Goal: Task Accomplishment & Management: Use online tool/utility

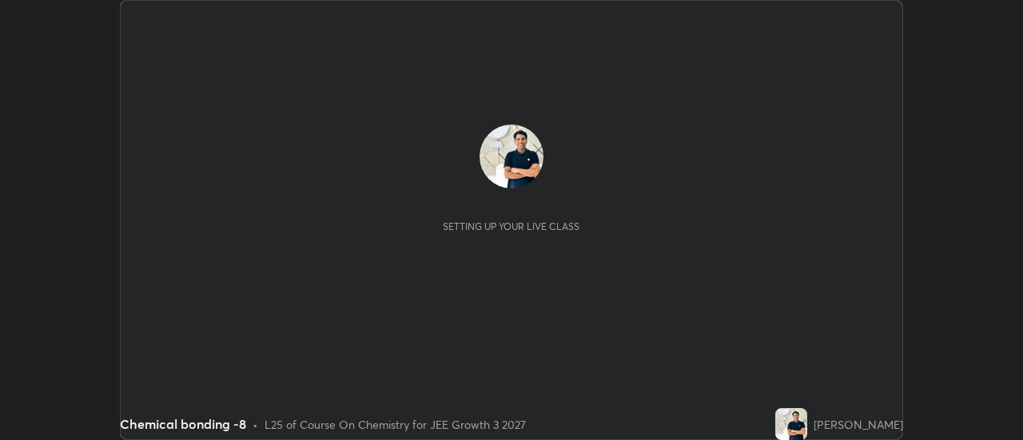
scroll to position [440, 1022]
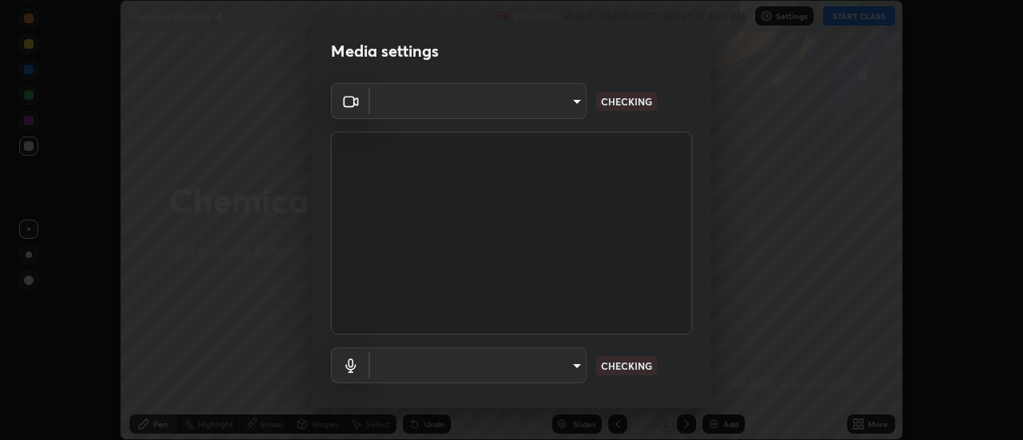
type input "1016c9670ba09e0da1ff6862f255b2c5b4dd1f04ff0e8715a66947f7e461f3c4"
type input "communications"
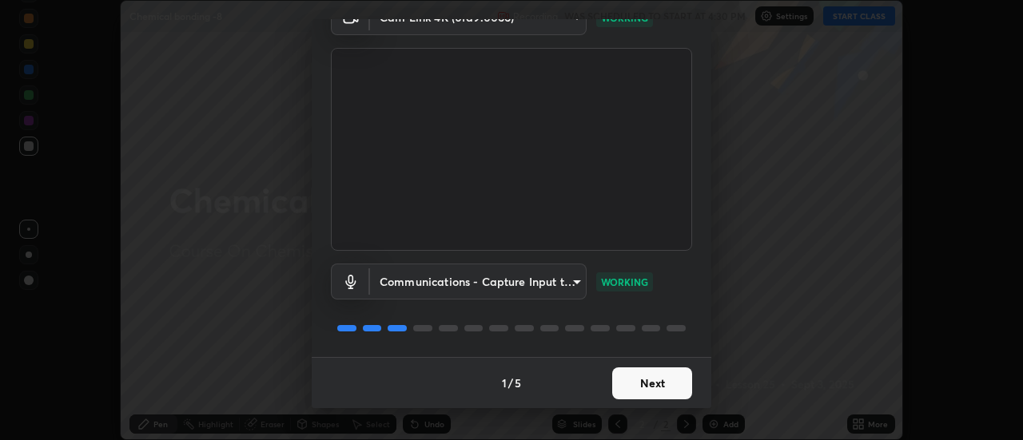
click at [657, 380] on button "Next" at bounding box center [652, 384] width 80 height 32
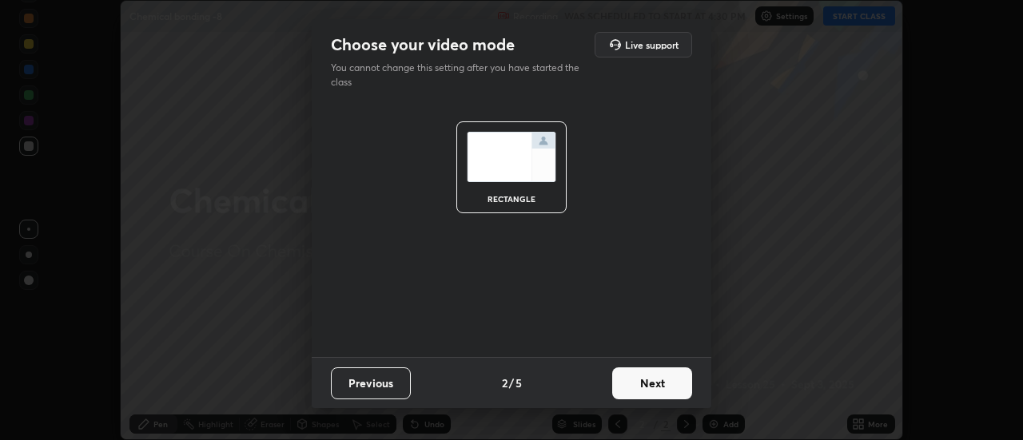
click at [656, 388] on button "Next" at bounding box center [652, 384] width 80 height 32
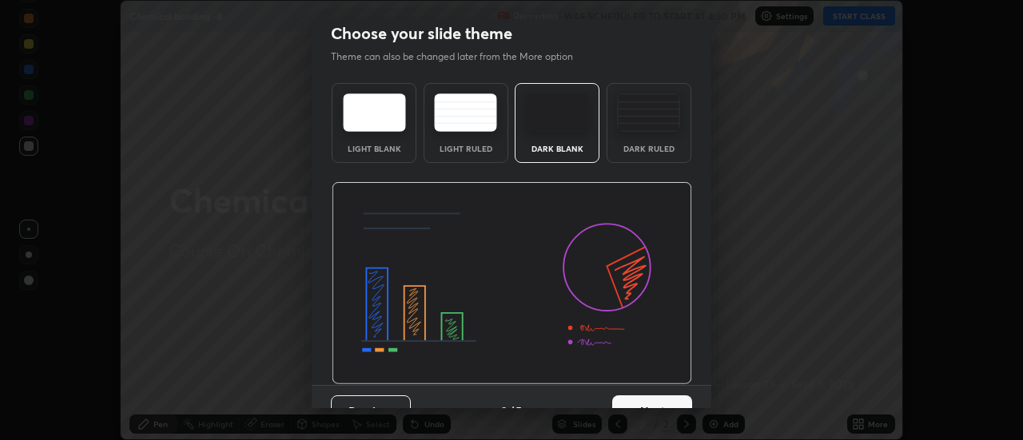
scroll to position [39, 0]
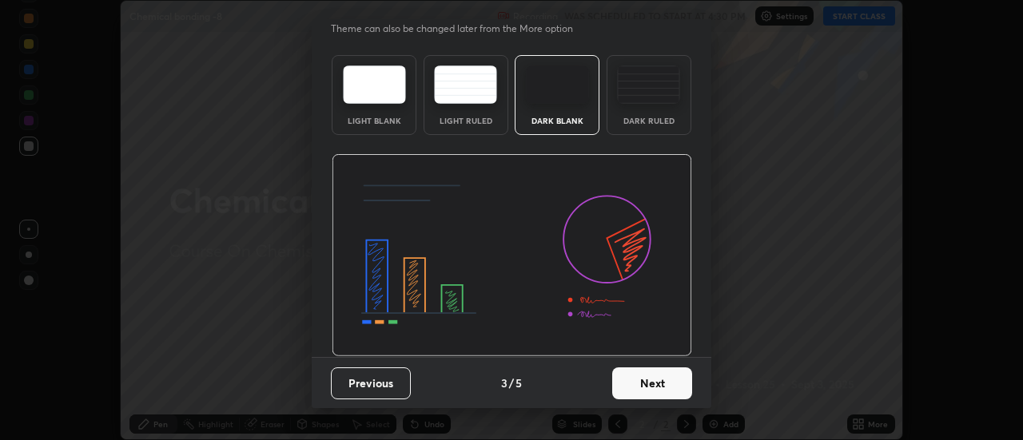
click at [663, 383] on button "Next" at bounding box center [652, 384] width 80 height 32
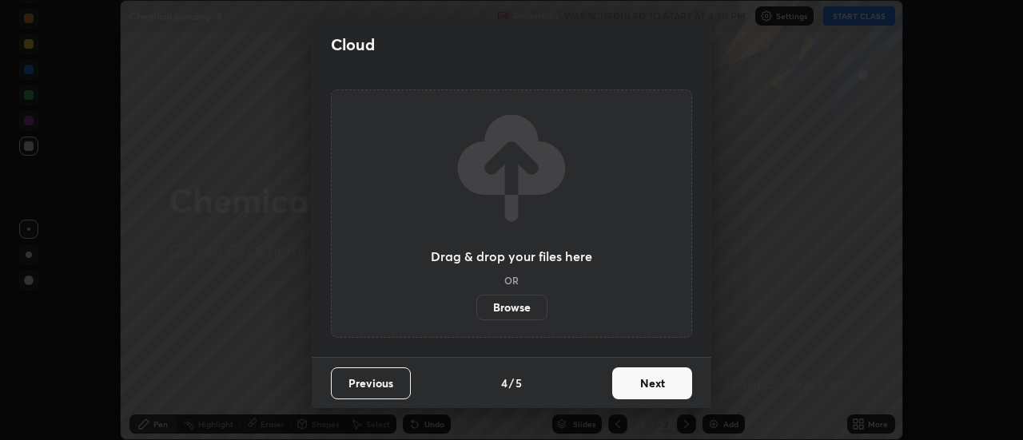
scroll to position [0, 0]
click at [658, 382] on button "Next" at bounding box center [652, 384] width 80 height 32
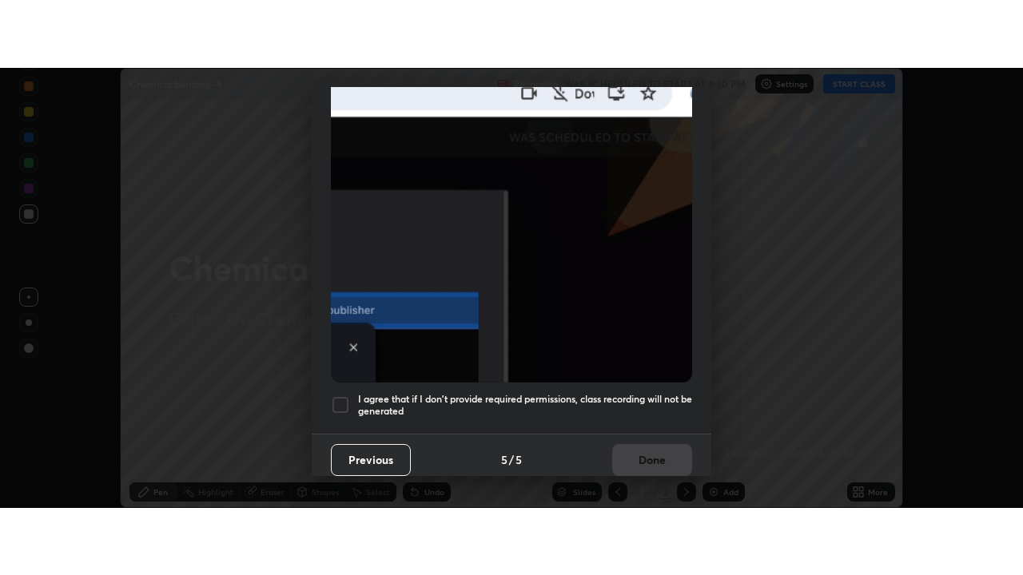
scroll to position [410, 0]
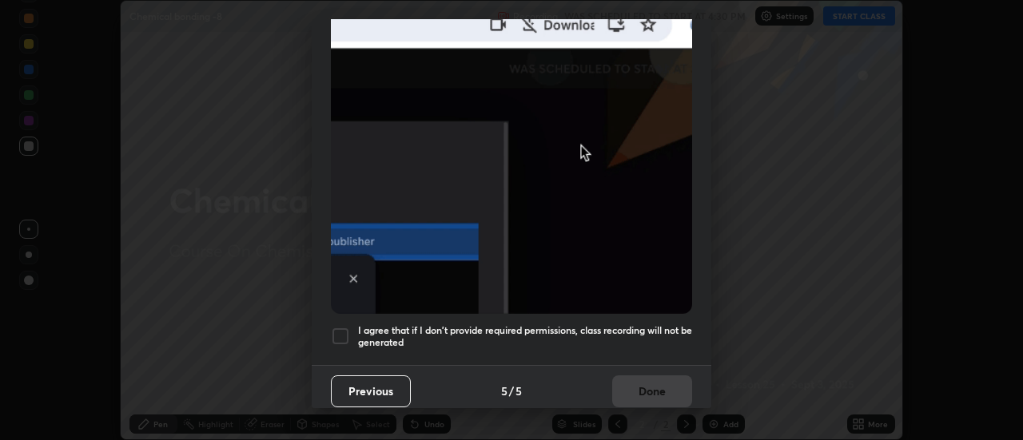
click at [635, 324] on h5 "I agree that if I don't provide required permissions, class recording will not …" at bounding box center [525, 336] width 334 height 25
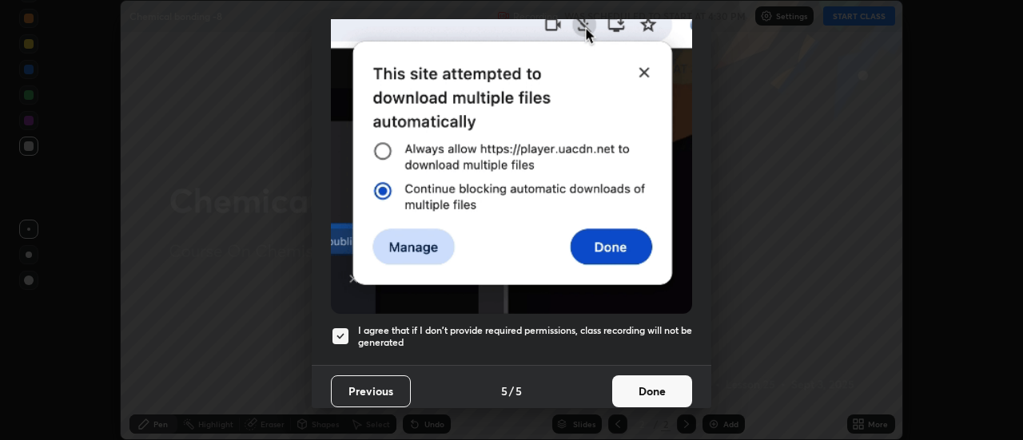
click at [655, 385] on button "Done" at bounding box center [652, 392] width 80 height 32
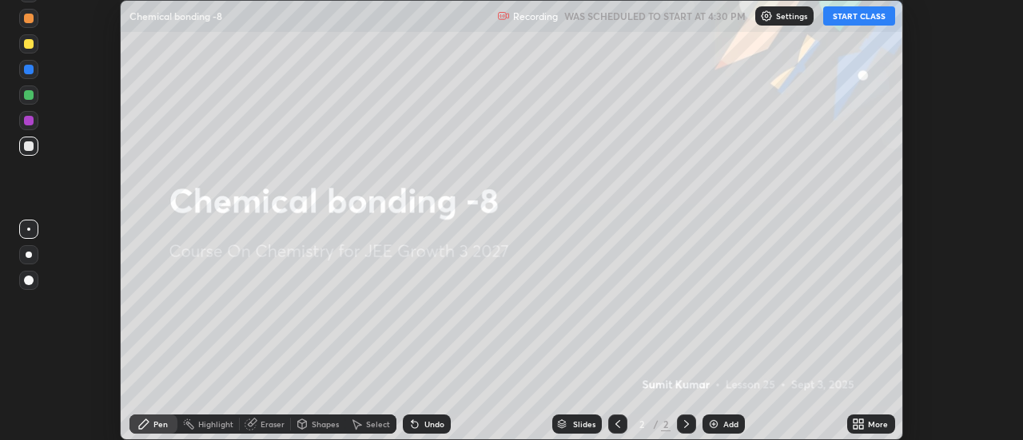
click at [856, 419] on icon at bounding box center [858, 424] width 13 height 13
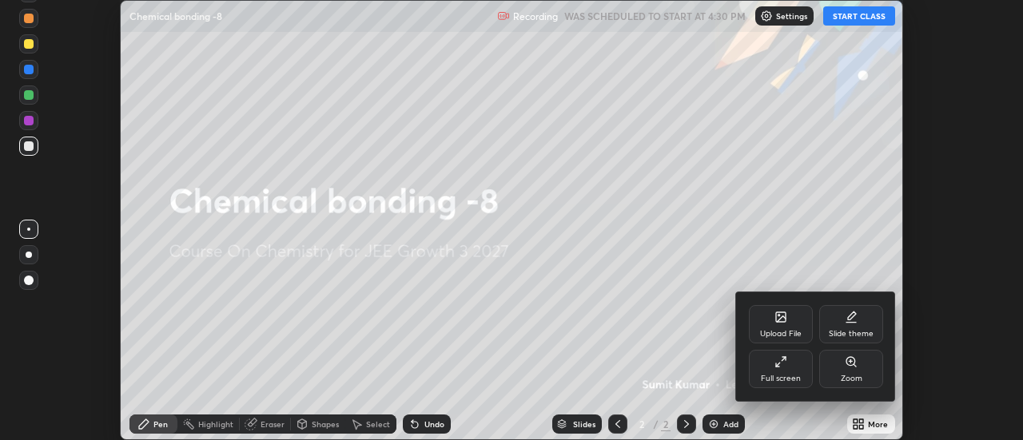
click at [778, 364] on icon at bounding box center [780, 362] width 13 height 13
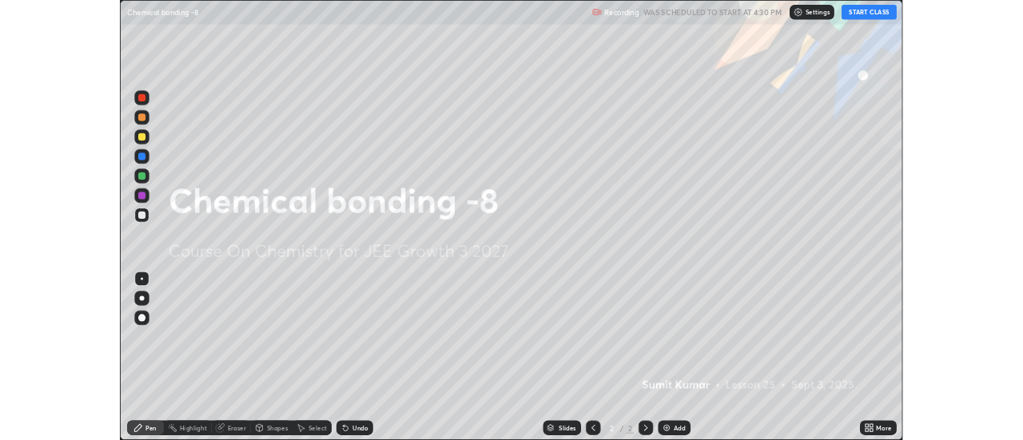
scroll to position [575, 1023]
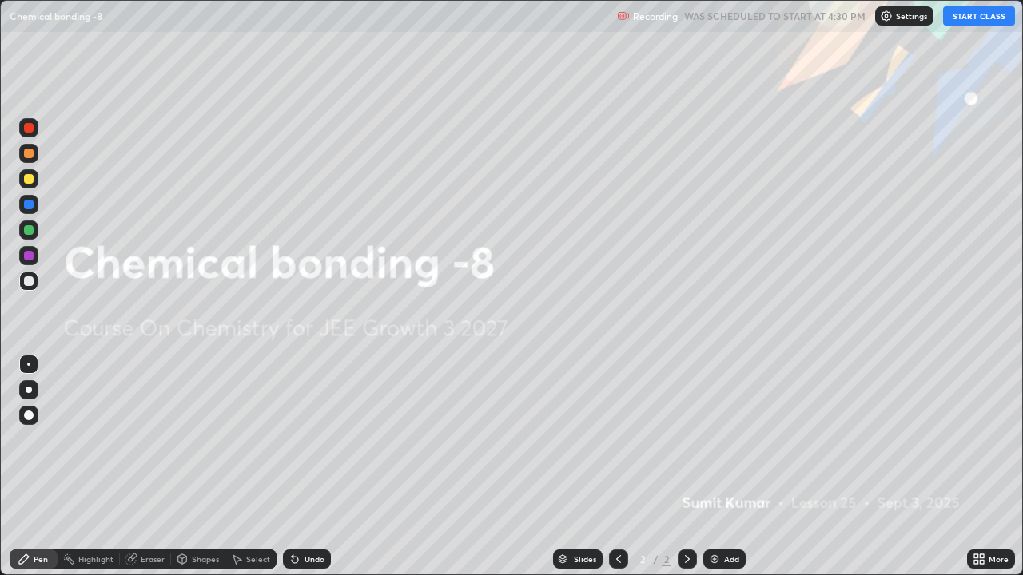
click at [968, 21] on button "START CLASS" at bounding box center [979, 15] width 72 height 19
click at [712, 440] on img at bounding box center [714, 559] width 13 height 13
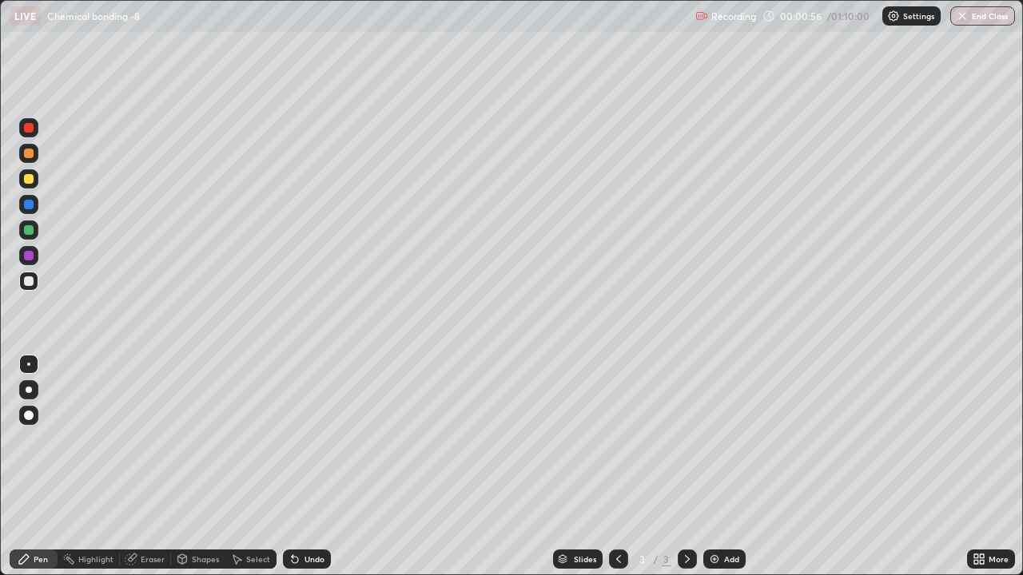
click at [981, 440] on icon at bounding box center [982, 557] width 4 height 4
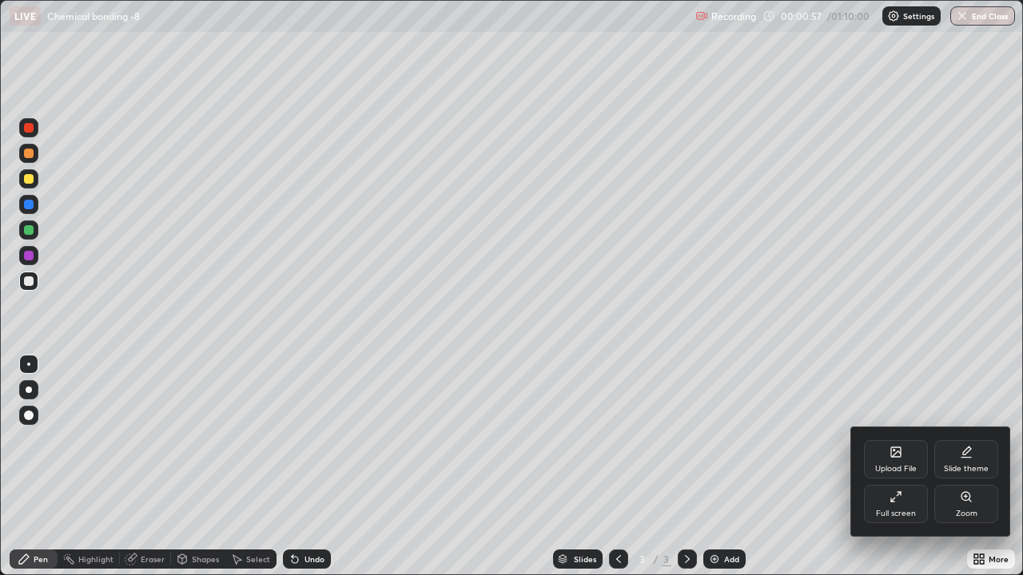
click at [900, 440] on icon at bounding box center [896, 455] width 9 height 6
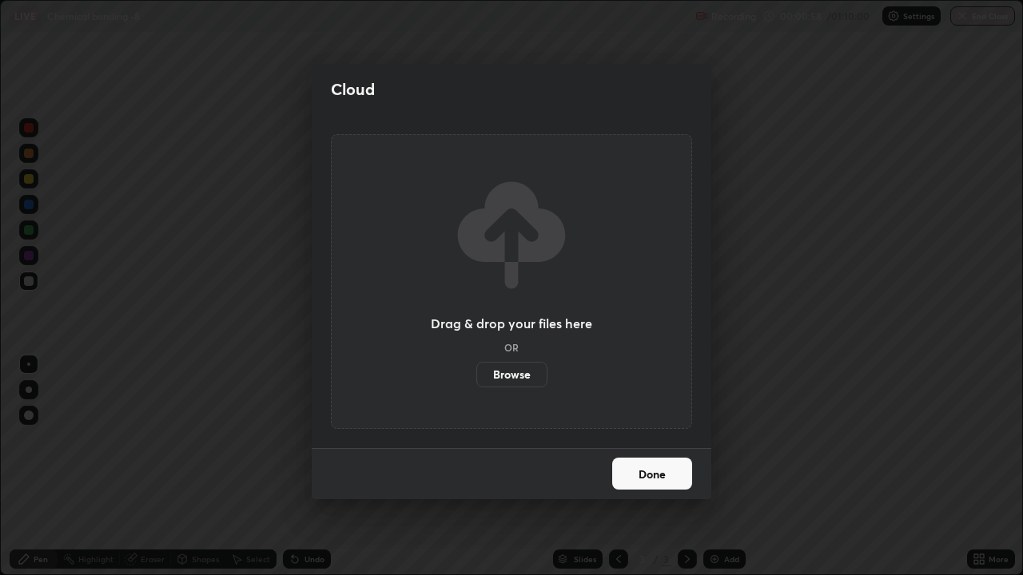
click at [530, 378] on label "Browse" at bounding box center [511, 375] width 71 height 26
click at [476, 378] on input "Browse" at bounding box center [476, 375] width 0 height 26
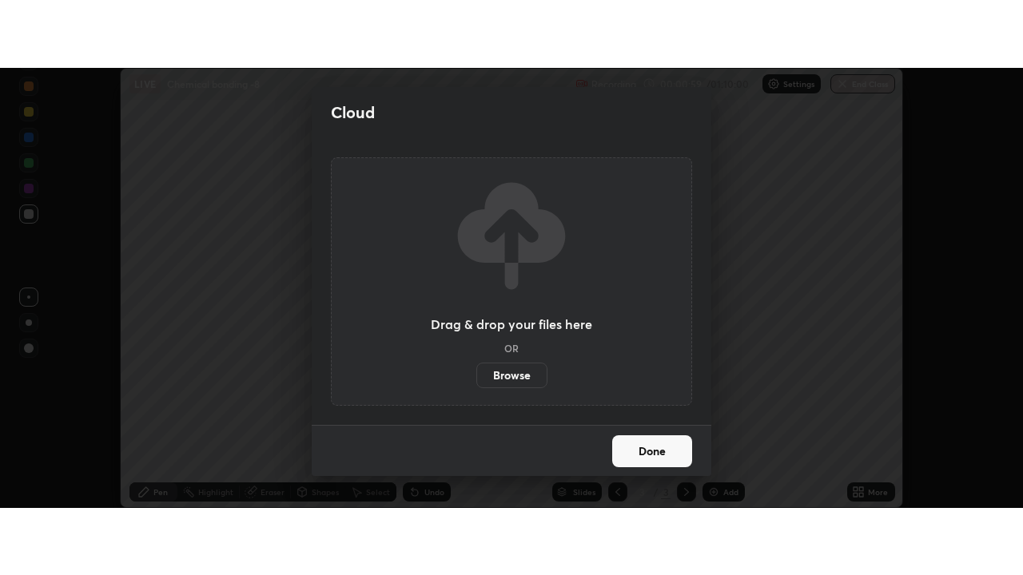
scroll to position [79476, 78894]
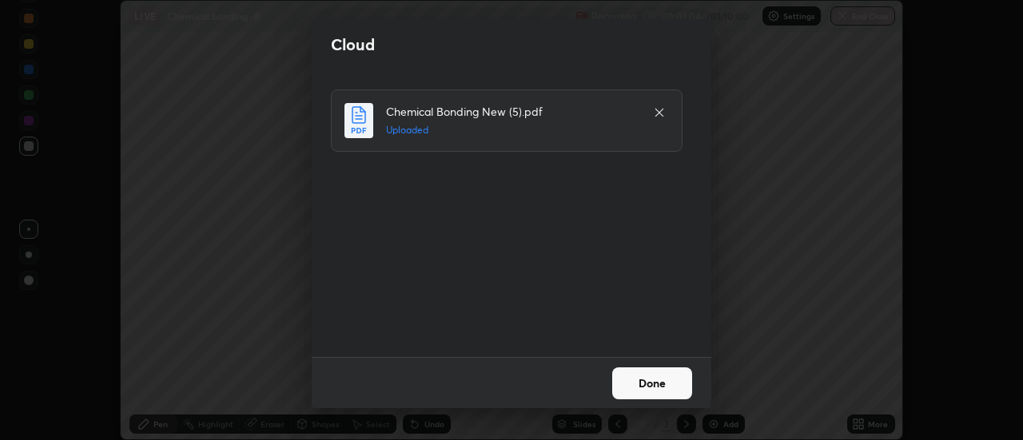
click at [643, 383] on button "Done" at bounding box center [652, 384] width 80 height 32
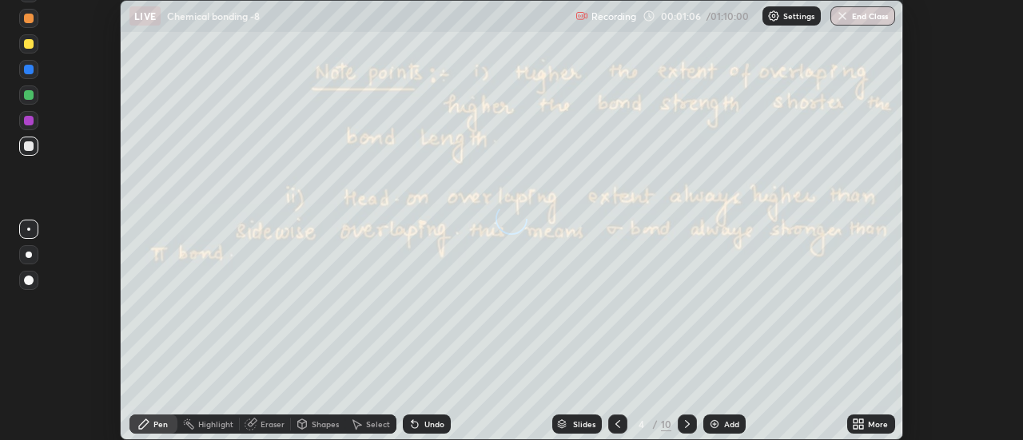
click at [854, 420] on icon at bounding box center [856, 422] width 4 height 4
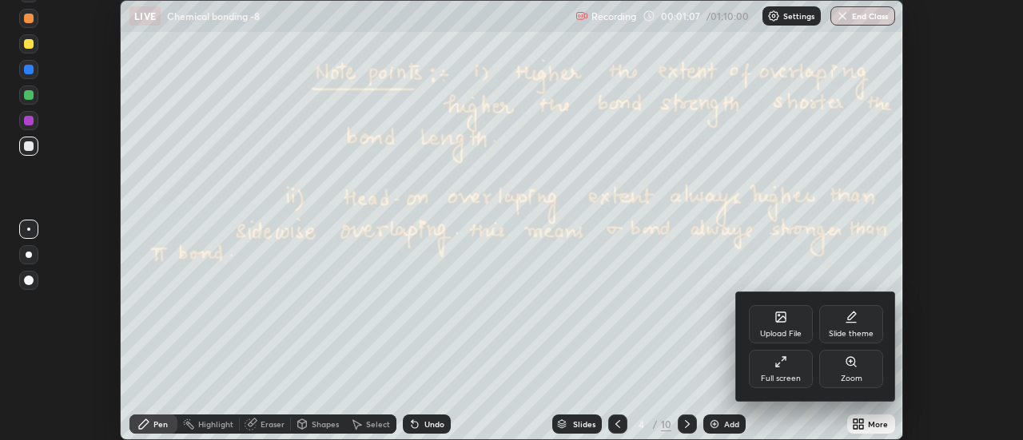
click at [788, 364] on div "Full screen" at bounding box center [781, 369] width 64 height 38
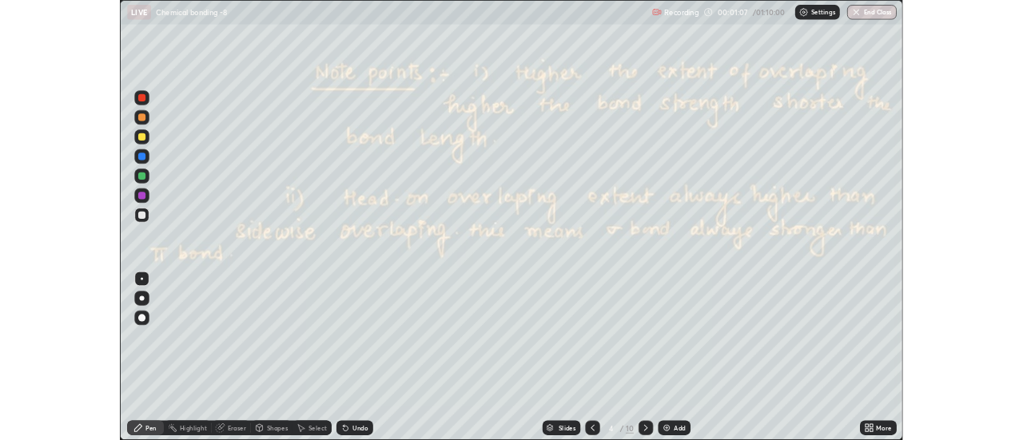
scroll to position [575, 1023]
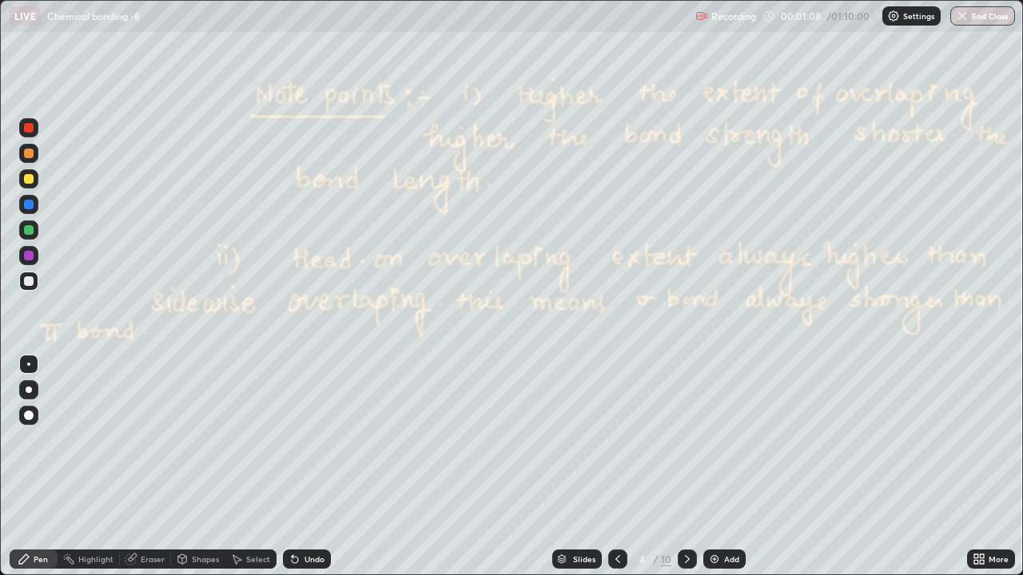
click at [692, 440] on div at bounding box center [687, 559] width 19 height 32
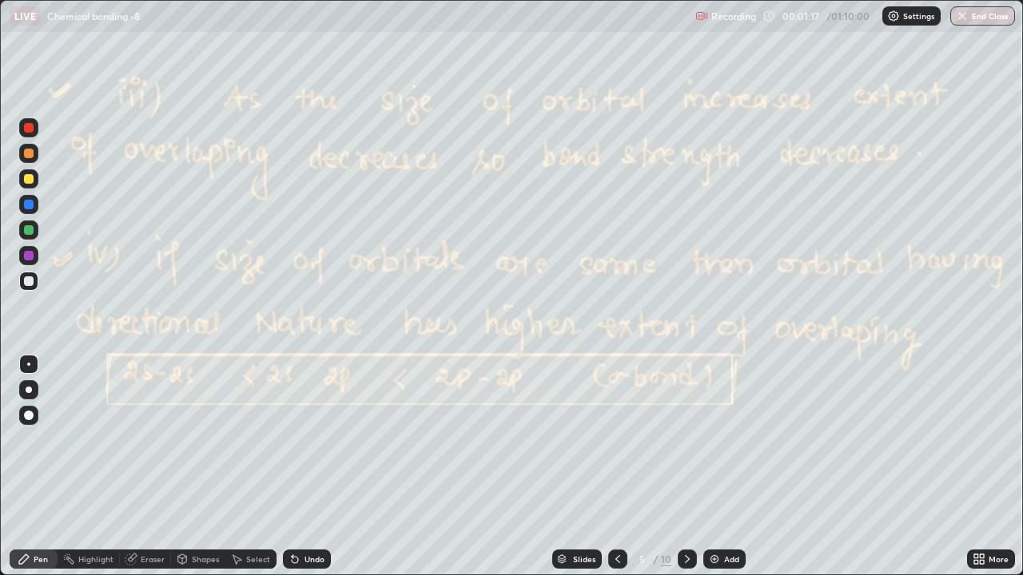
click at [678, 440] on div at bounding box center [687, 559] width 19 height 19
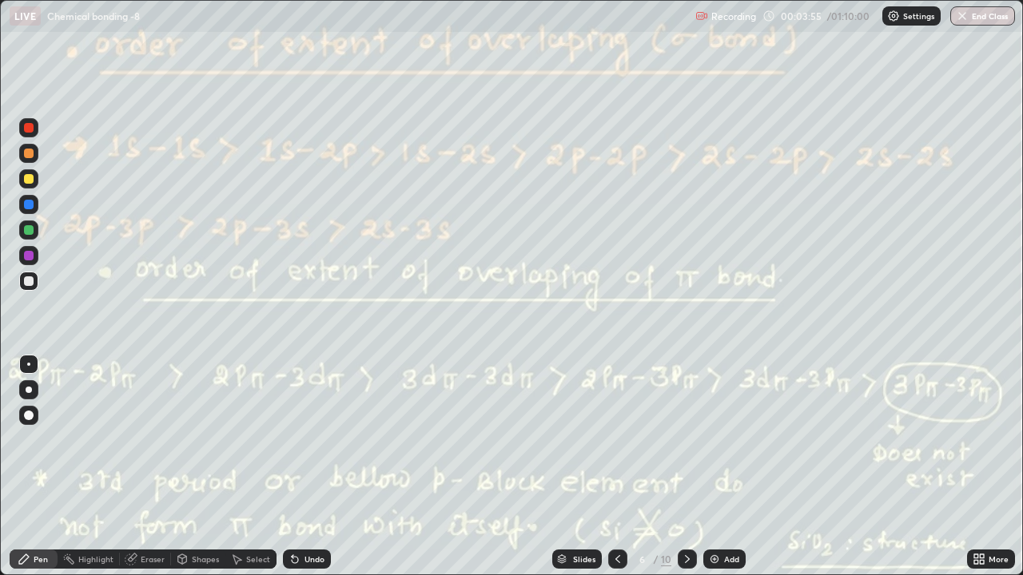
click at [715, 440] on img at bounding box center [714, 559] width 13 height 13
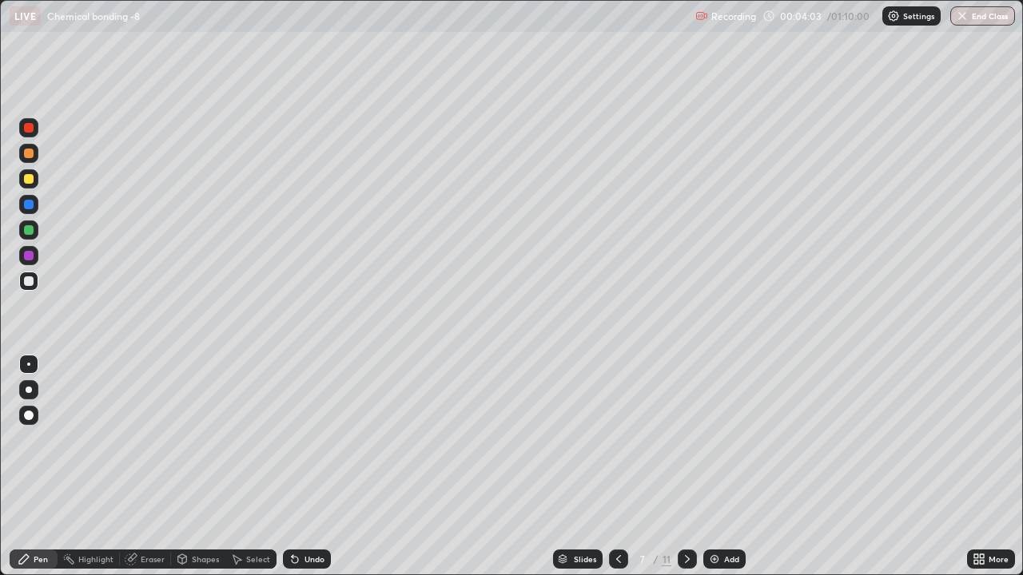
click at [304, 440] on div "Undo" at bounding box center [307, 559] width 48 height 19
click at [304, 440] on div "Undo" at bounding box center [314, 559] width 20 height 8
click at [301, 440] on div "Undo" at bounding box center [307, 559] width 48 height 19
click at [300, 440] on div "Undo" at bounding box center [307, 559] width 48 height 19
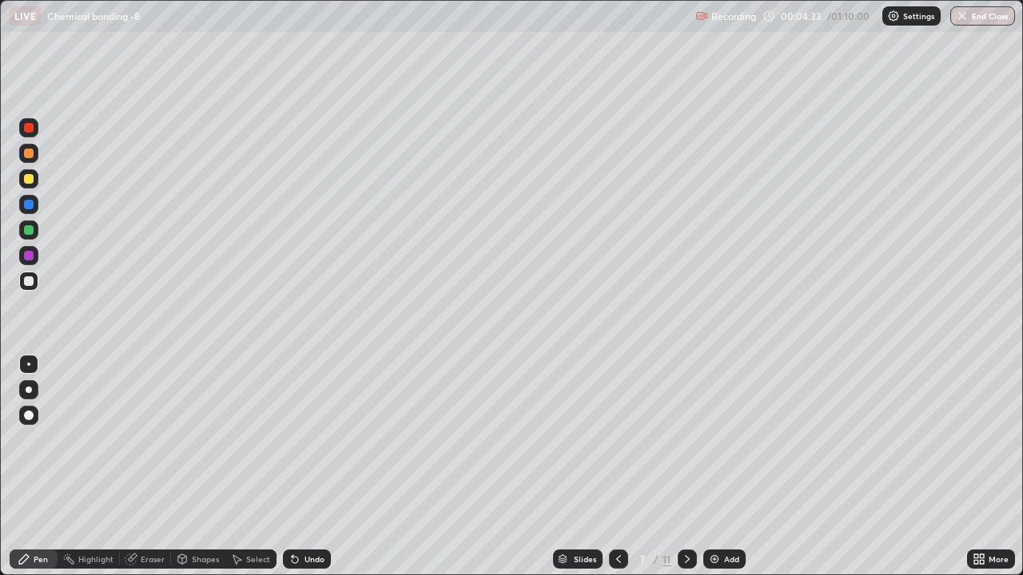
click at [300, 440] on div "Undo" at bounding box center [307, 559] width 48 height 19
click at [617, 440] on icon at bounding box center [618, 559] width 13 height 13
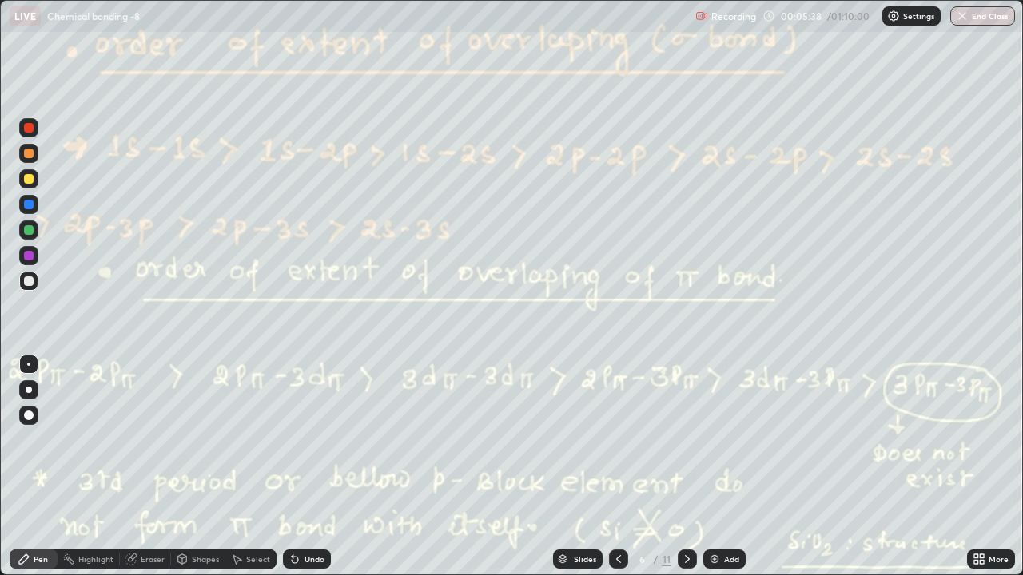
click at [687, 440] on icon at bounding box center [687, 559] width 13 height 13
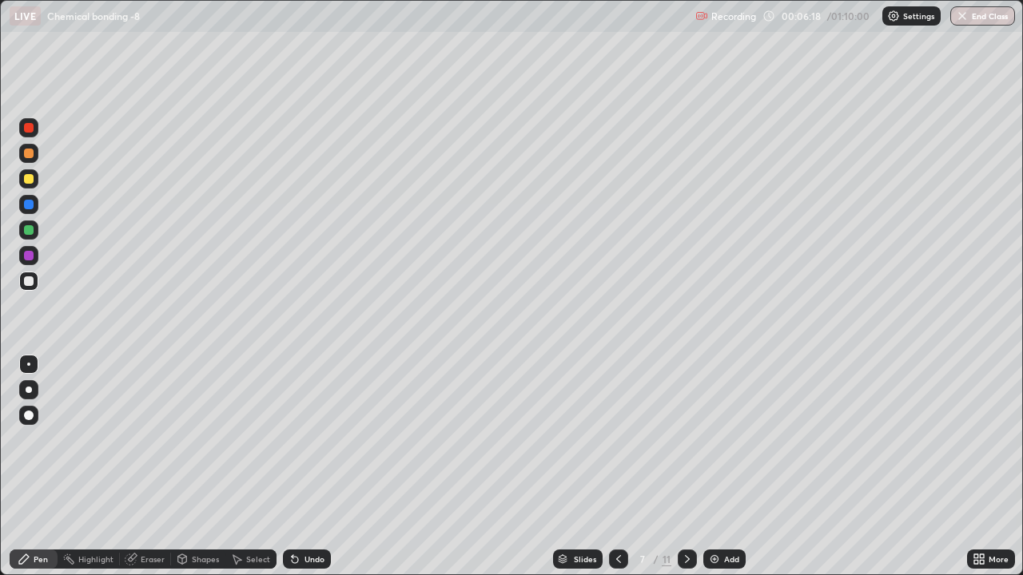
click at [686, 440] on icon at bounding box center [687, 559] width 13 height 13
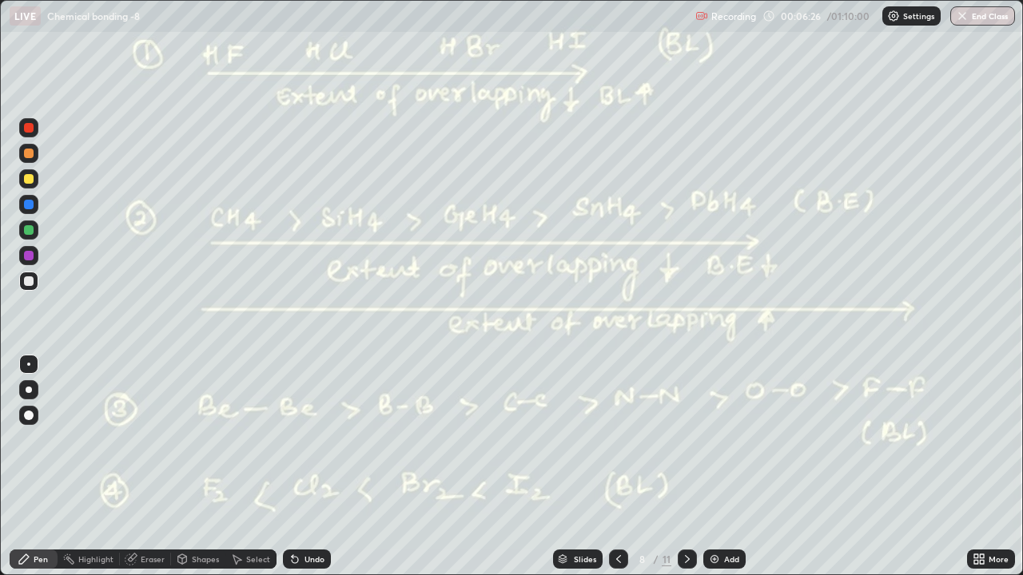
click at [293, 440] on icon at bounding box center [295, 560] width 6 height 6
click at [292, 440] on icon at bounding box center [295, 560] width 6 height 6
click at [288, 440] on icon at bounding box center [294, 559] width 13 height 13
click at [292, 440] on icon at bounding box center [293, 556] width 2 height 2
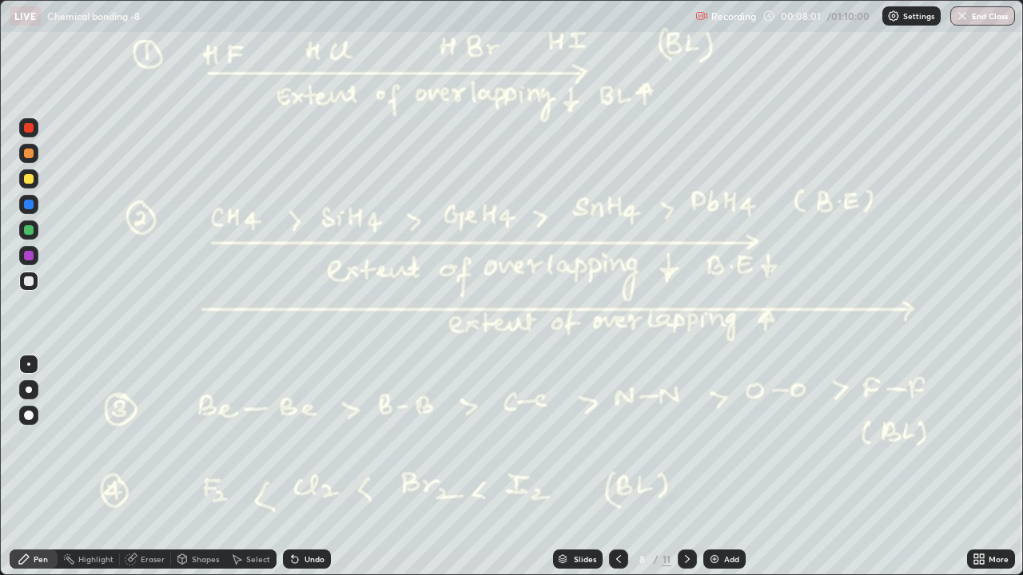
click at [292, 440] on icon at bounding box center [293, 556] width 2 height 2
click at [289, 440] on icon at bounding box center [294, 559] width 13 height 13
click at [292, 440] on icon at bounding box center [295, 560] width 6 height 6
click at [289, 440] on icon at bounding box center [294, 559] width 13 height 13
click at [292, 440] on icon at bounding box center [293, 556] width 2 height 2
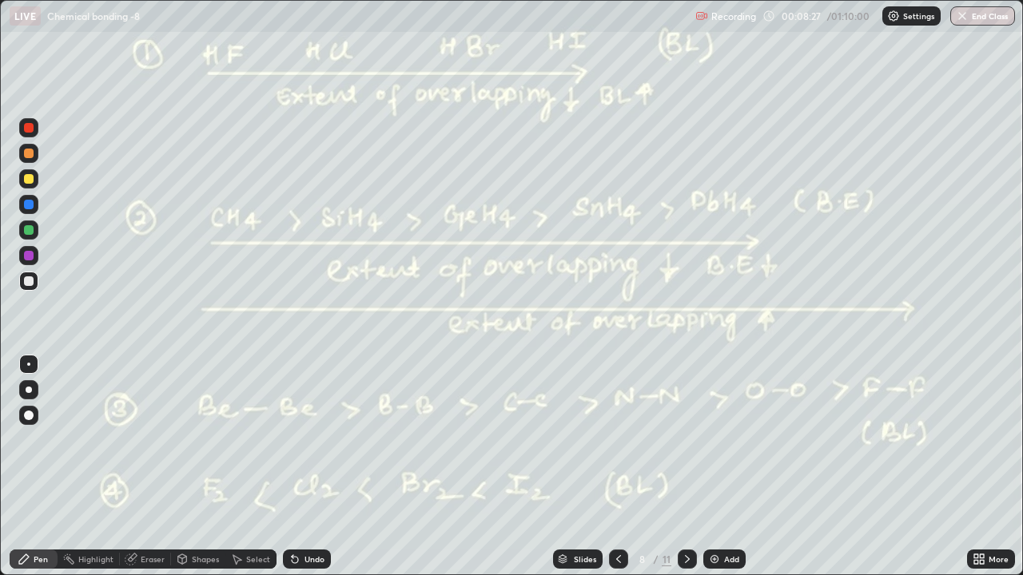
click at [296, 440] on div "Undo" at bounding box center [307, 559] width 48 height 19
click at [293, 440] on div "Undo" at bounding box center [307, 559] width 48 height 19
click at [686, 440] on icon at bounding box center [687, 559] width 13 height 13
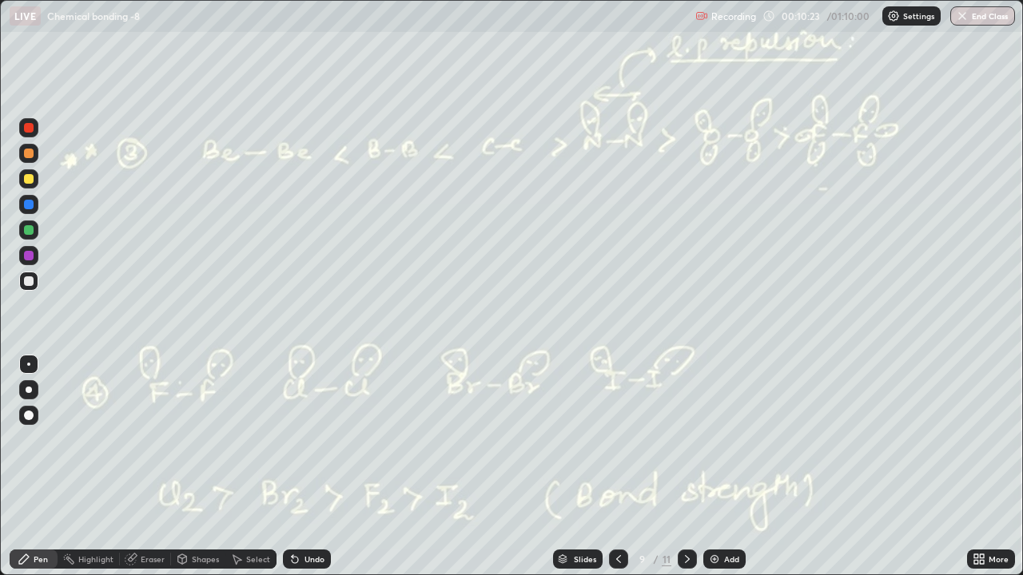
click at [616, 440] on icon at bounding box center [618, 559] width 5 height 8
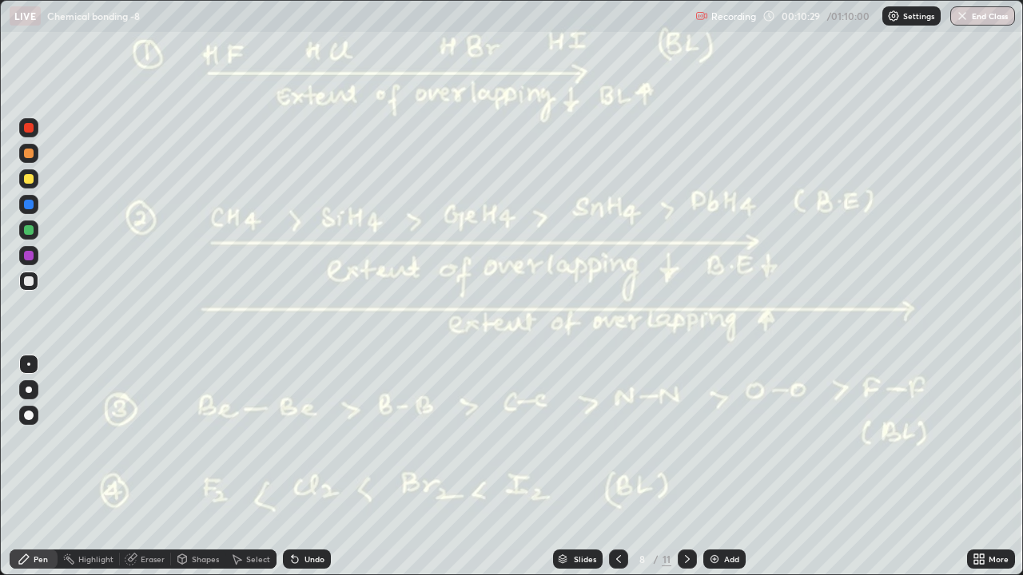
click at [619, 440] on icon at bounding box center [618, 559] width 13 height 13
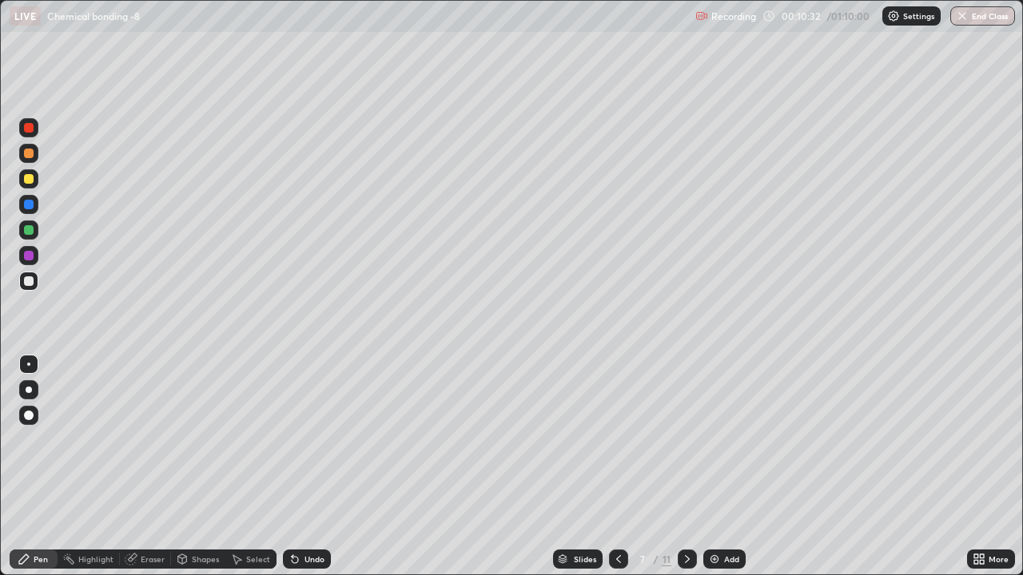
click at [618, 440] on icon at bounding box center [618, 559] width 13 height 13
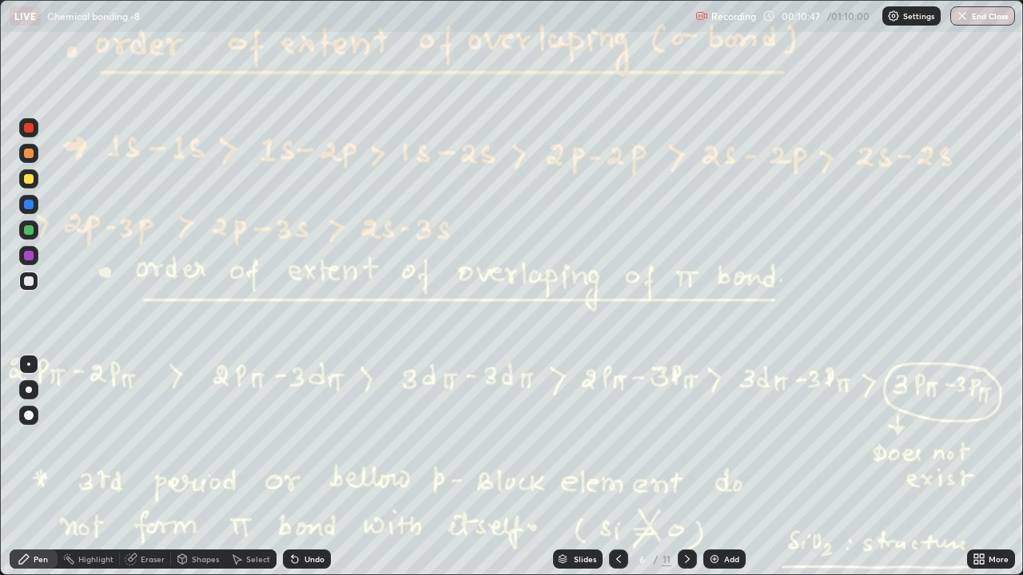
click at [686, 440] on icon at bounding box center [687, 559] width 13 height 13
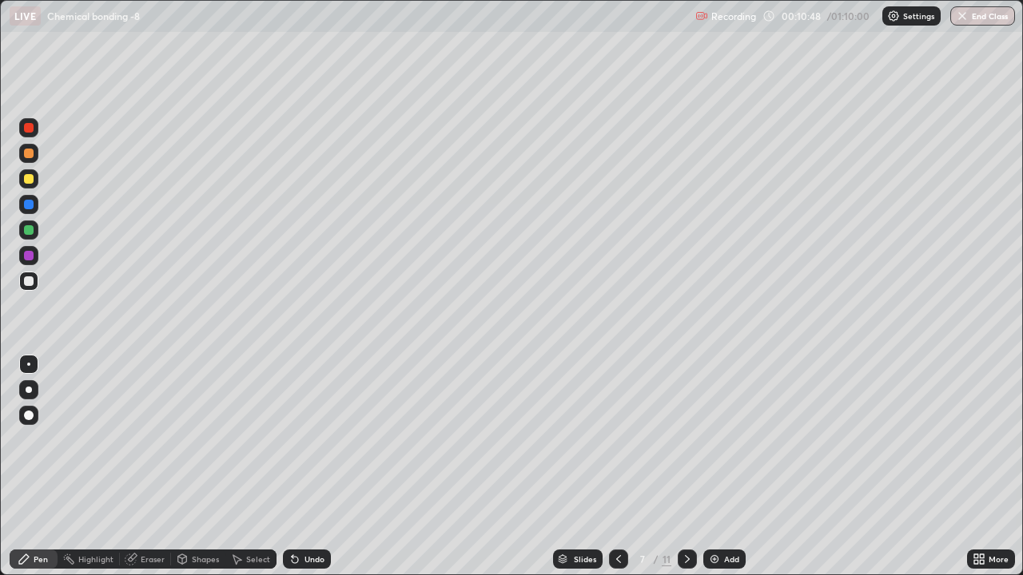
click at [693, 440] on div at bounding box center [687, 559] width 19 height 19
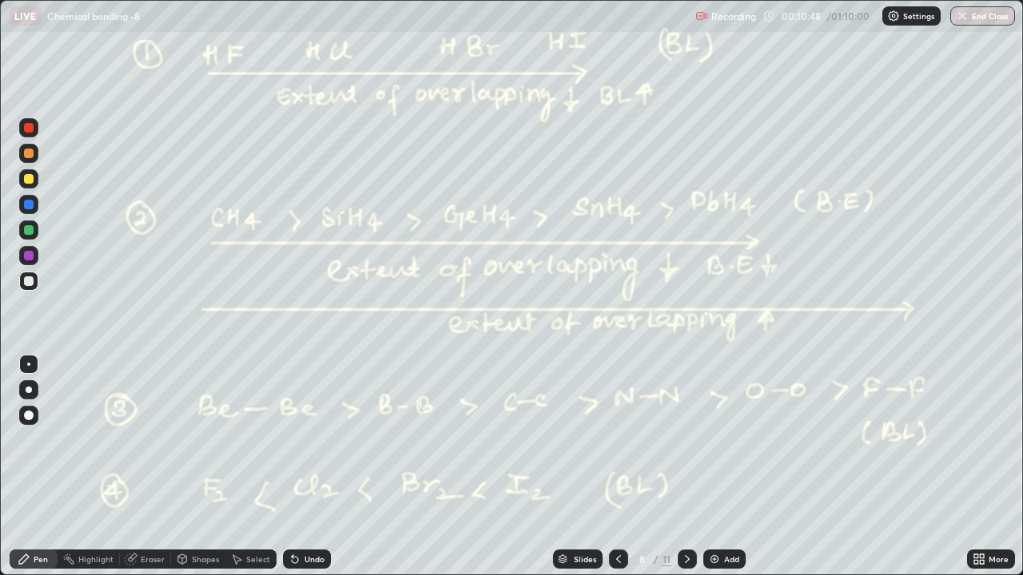
click at [686, 440] on icon at bounding box center [687, 559] width 13 height 13
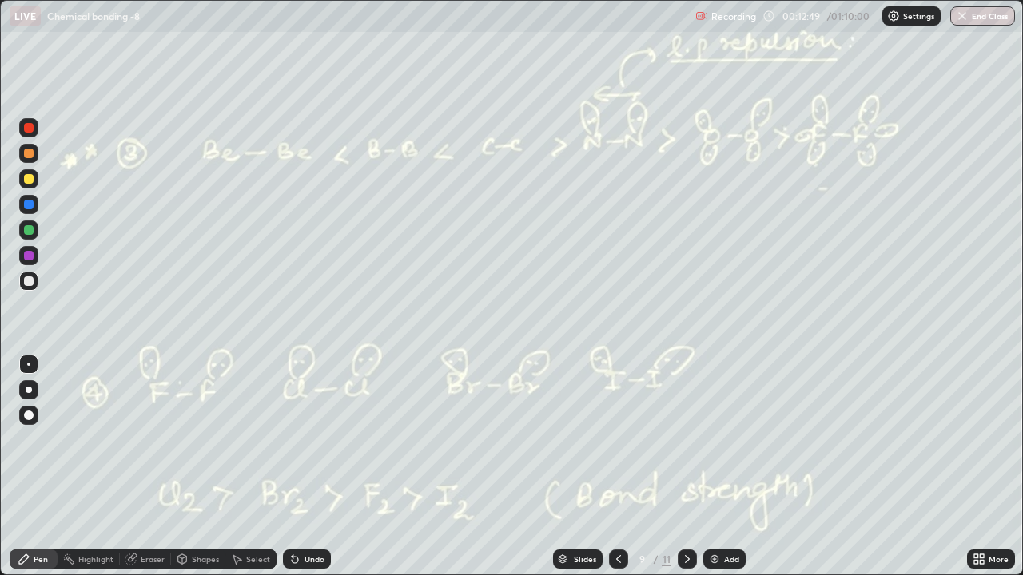
click at [682, 440] on div at bounding box center [687, 559] width 19 height 19
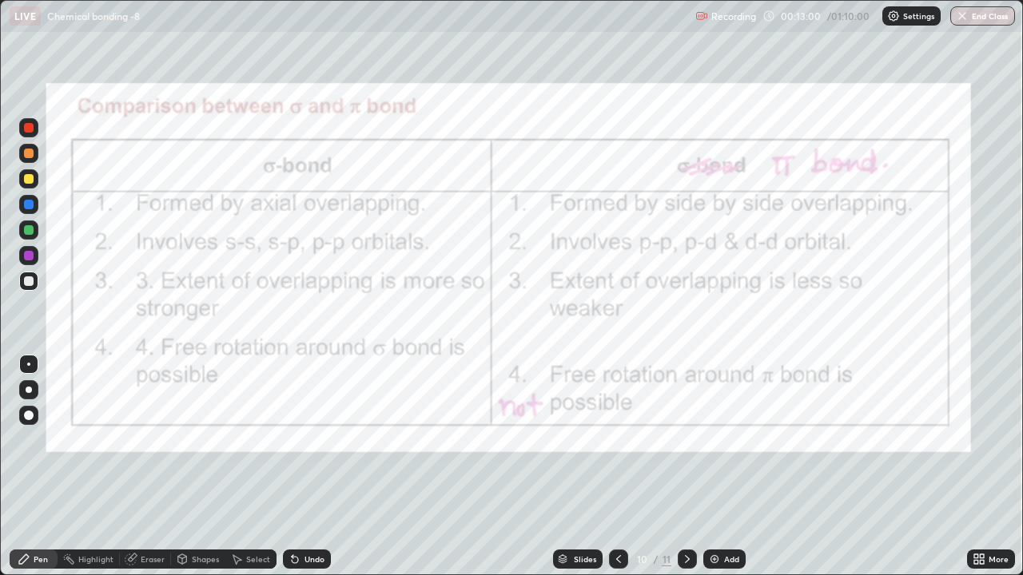
click at [683, 440] on icon at bounding box center [687, 559] width 13 height 13
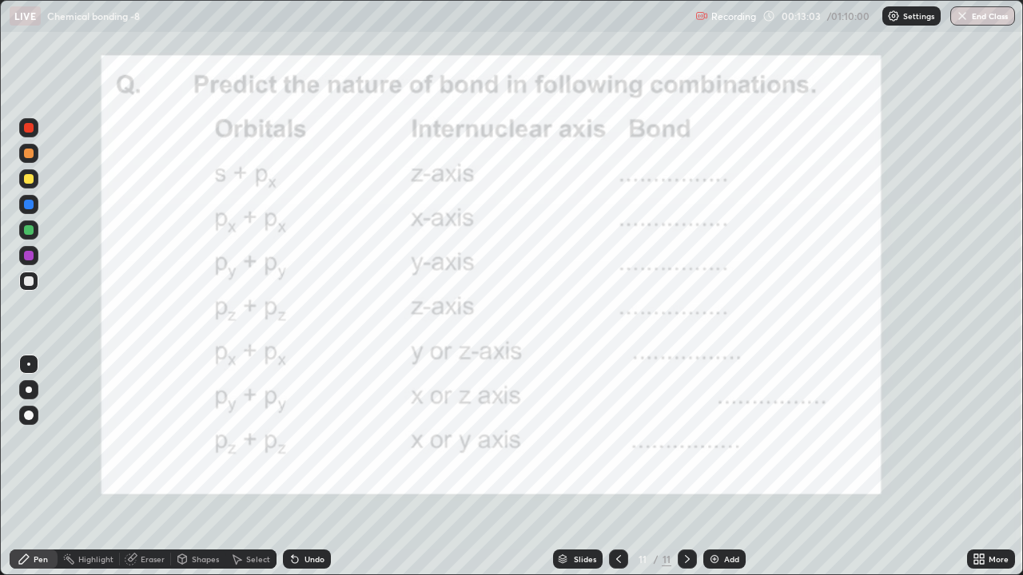
click at [30, 131] on div at bounding box center [29, 128] width 10 height 10
click at [713, 440] on img at bounding box center [714, 559] width 13 height 13
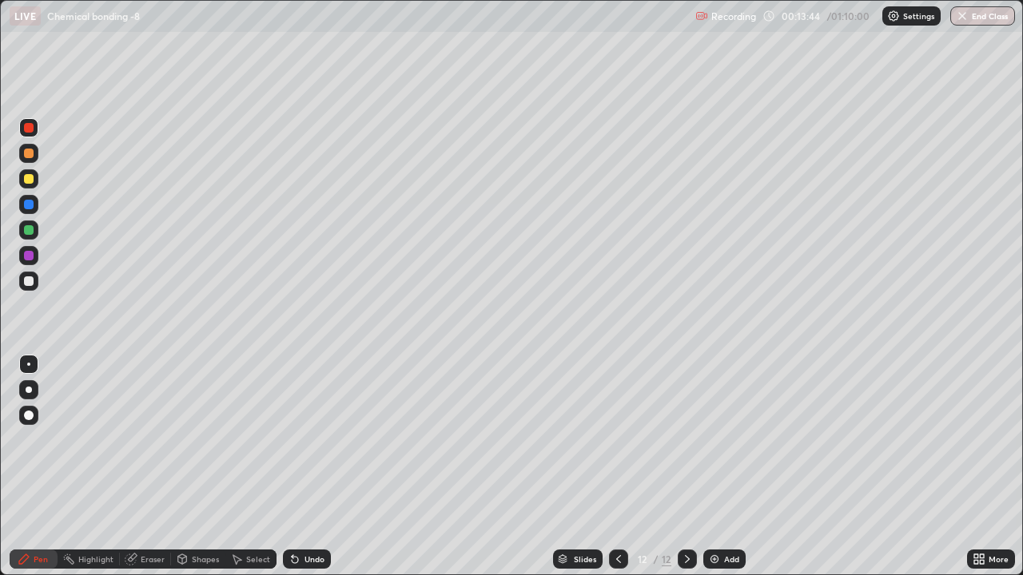
click at [27, 180] on div at bounding box center [29, 179] width 10 height 10
click at [292, 440] on icon at bounding box center [295, 560] width 6 height 6
click at [288, 440] on icon at bounding box center [294, 559] width 13 height 13
click at [292, 440] on icon at bounding box center [293, 556] width 2 height 2
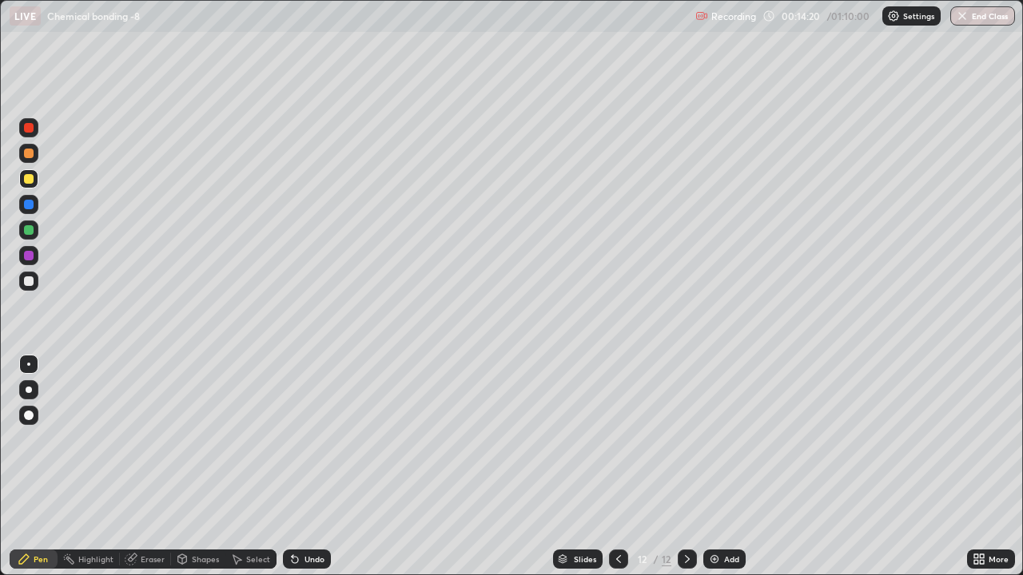
click at [292, 440] on icon at bounding box center [293, 556] width 2 height 2
click at [30, 154] on div at bounding box center [29, 154] width 10 height 10
click at [299, 440] on icon at bounding box center [294, 559] width 13 height 13
click at [132, 440] on icon at bounding box center [130, 560] width 10 height 10
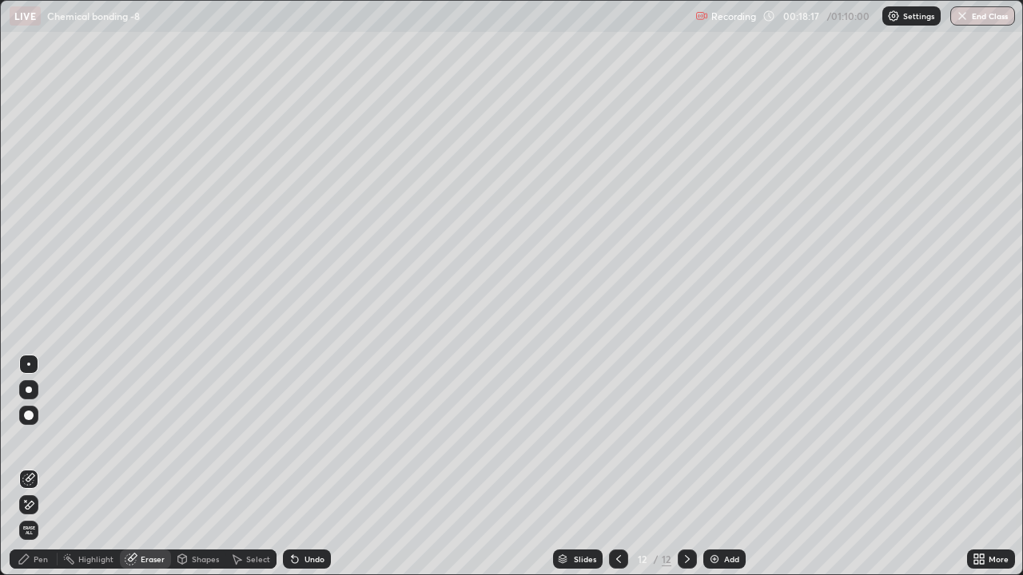
click at [26, 440] on icon at bounding box center [26, 501] width 2 height 2
click at [35, 440] on div "Pen" at bounding box center [41, 559] width 14 height 8
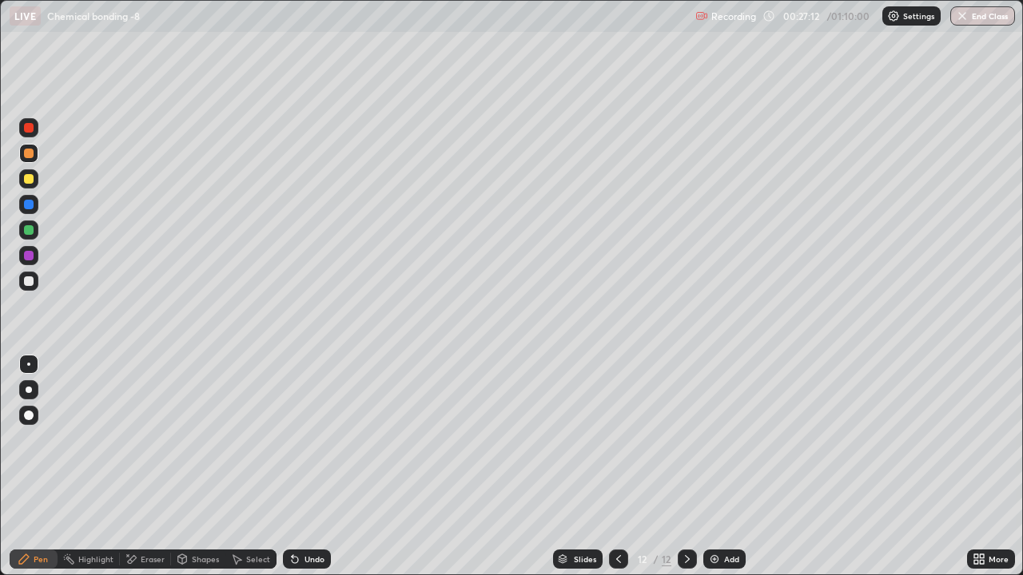
click at [714, 440] on img at bounding box center [714, 559] width 13 height 13
click at [185, 440] on icon at bounding box center [182, 560] width 9 height 10
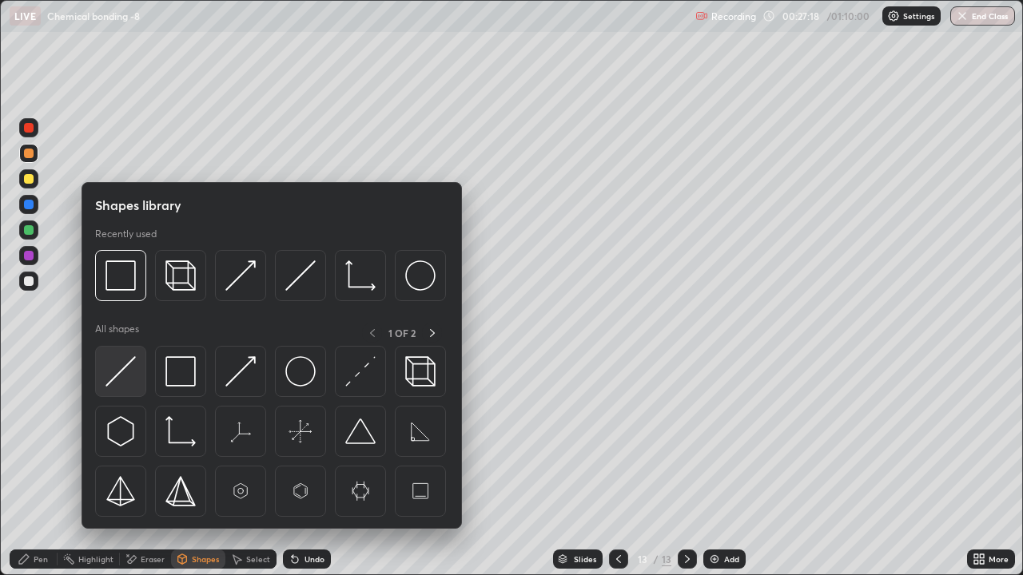
click at [121, 371] on img at bounding box center [120, 371] width 30 height 30
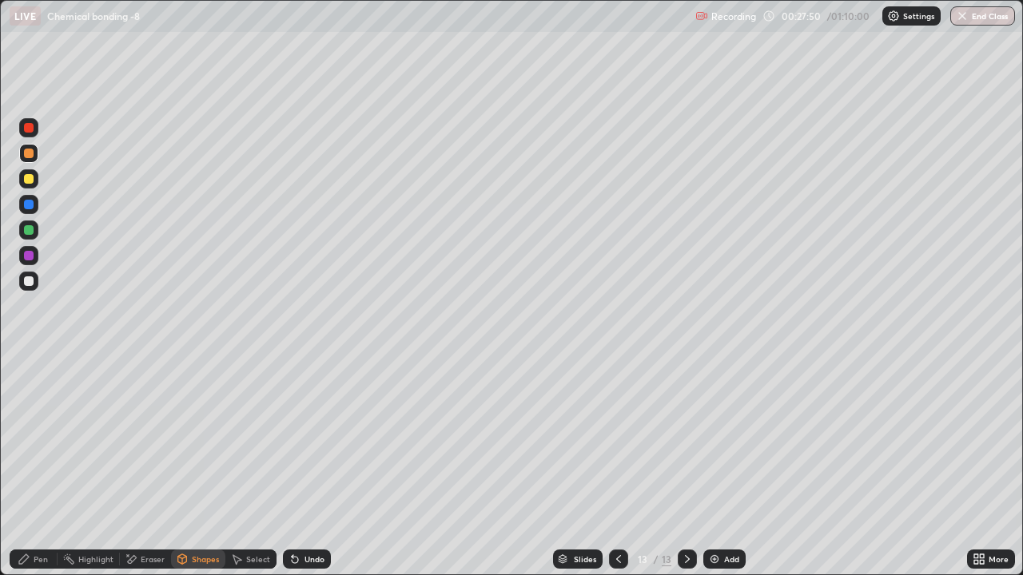
click at [27, 440] on icon at bounding box center [24, 559] width 13 height 13
click at [28, 155] on div at bounding box center [29, 154] width 10 height 10
click at [29, 181] on div at bounding box center [29, 179] width 10 height 10
click at [308, 440] on div "Undo" at bounding box center [314, 559] width 20 height 8
click at [296, 440] on icon at bounding box center [294, 559] width 13 height 13
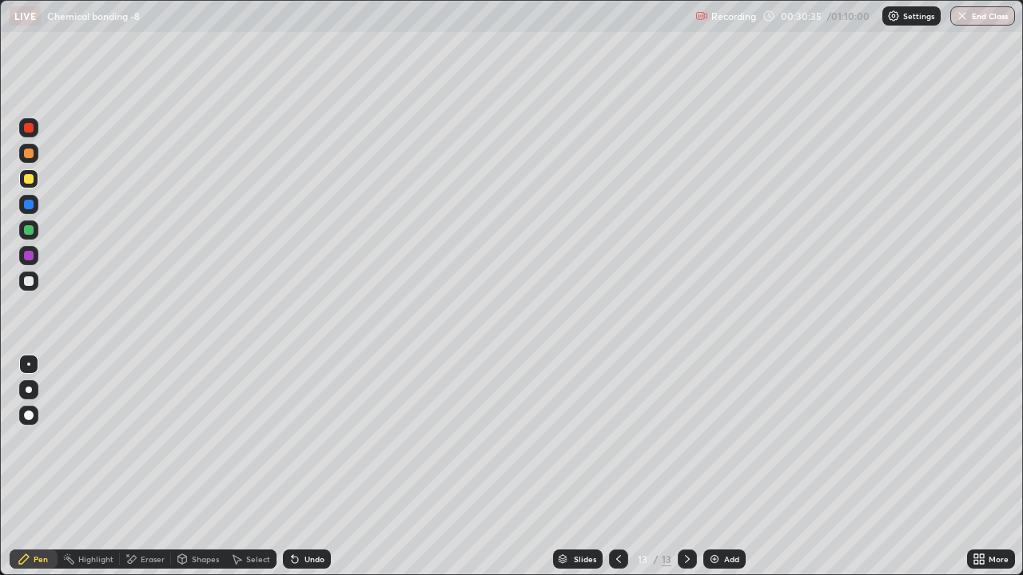
click at [292, 440] on icon at bounding box center [295, 560] width 6 height 6
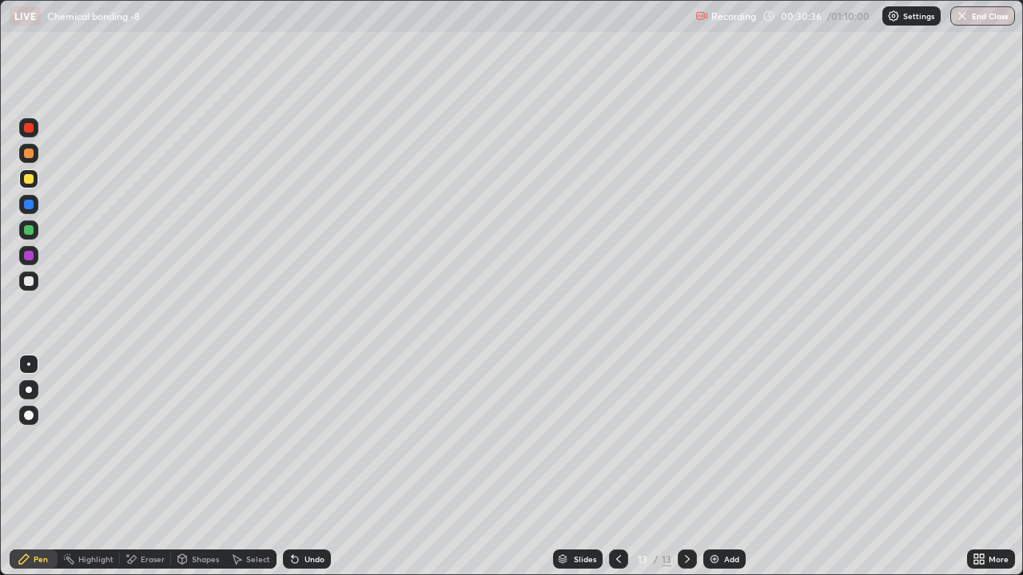
click at [283, 440] on div "Undo" at bounding box center [307, 559] width 48 height 19
click at [292, 440] on icon at bounding box center [295, 560] width 6 height 6
click at [294, 440] on icon at bounding box center [295, 560] width 6 height 6
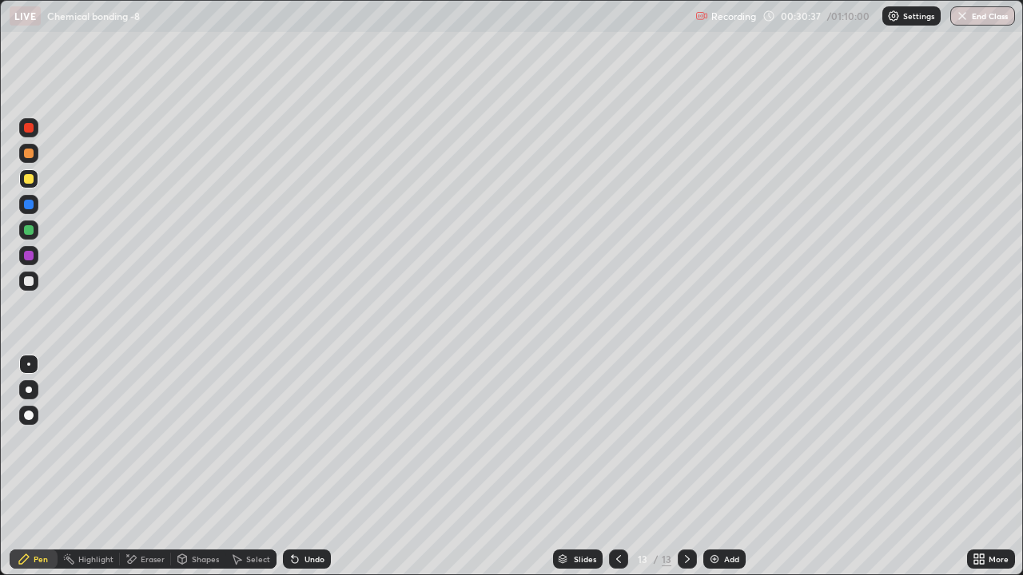
click at [293, 440] on icon at bounding box center [295, 560] width 6 height 6
click at [292, 440] on icon at bounding box center [295, 560] width 6 height 6
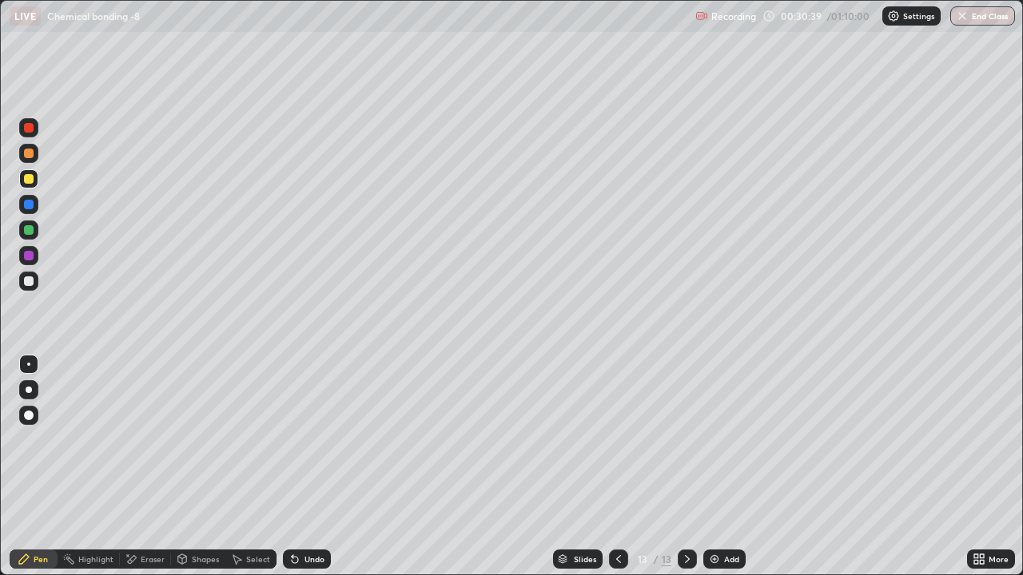
click at [291, 440] on icon at bounding box center [294, 559] width 13 height 13
click at [289, 440] on icon at bounding box center [294, 559] width 13 height 13
click at [292, 440] on icon at bounding box center [295, 560] width 6 height 6
click at [296, 440] on icon at bounding box center [294, 559] width 13 height 13
click at [294, 440] on icon at bounding box center [295, 560] width 6 height 6
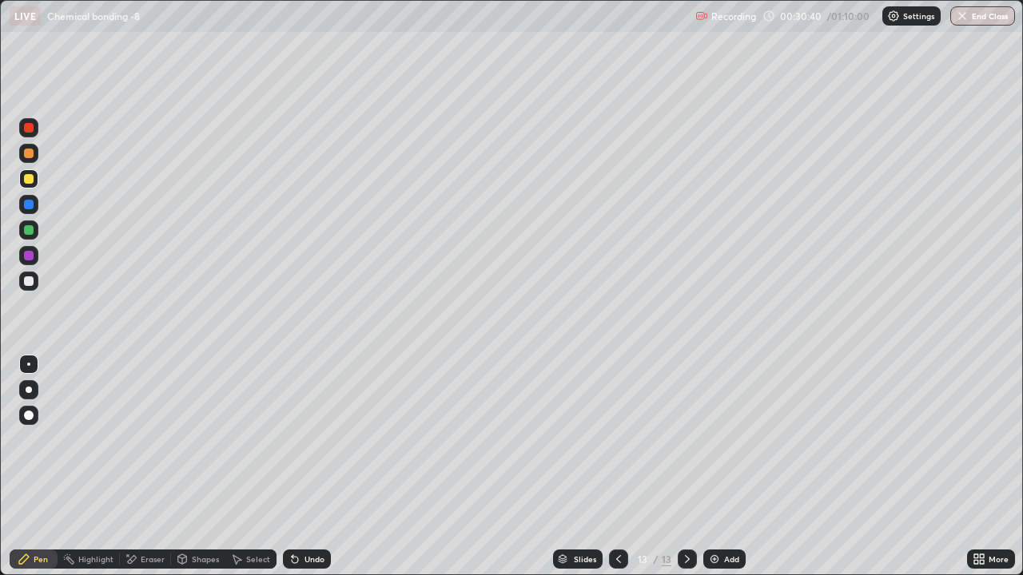
click at [292, 440] on icon at bounding box center [295, 560] width 6 height 6
click at [288, 440] on icon at bounding box center [294, 559] width 13 height 13
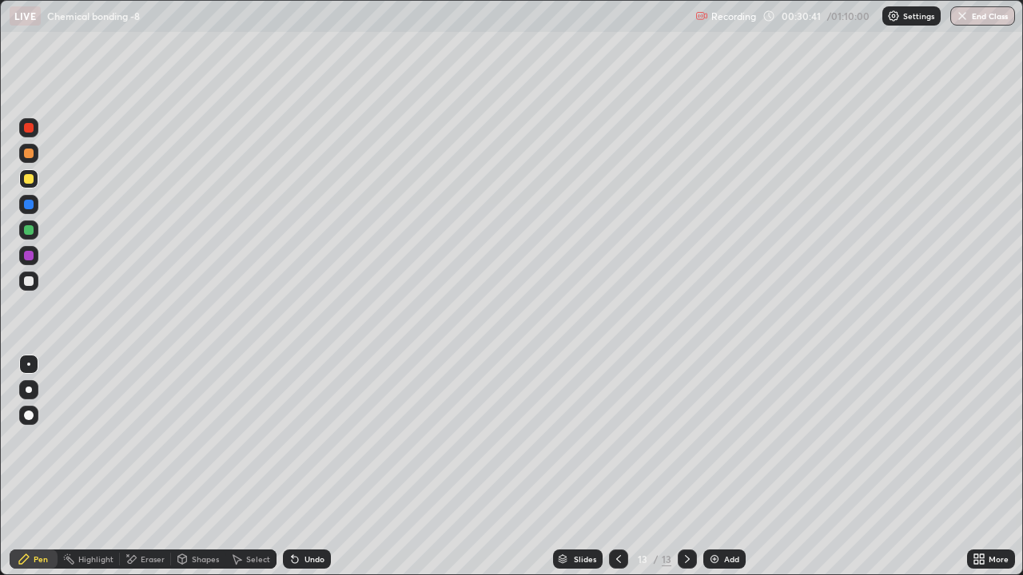
click at [292, 440] on icon at bounding box center [295, 560] width 6 height 6
click at [26, 283] on div at bounding box center [29, 282] width 10 height 10
click at [24, 181] on div at bounding box center [29, 179] width 10 height 10
click at [292, 440] on icon at bounding box center [295, 560] width 6 height 6
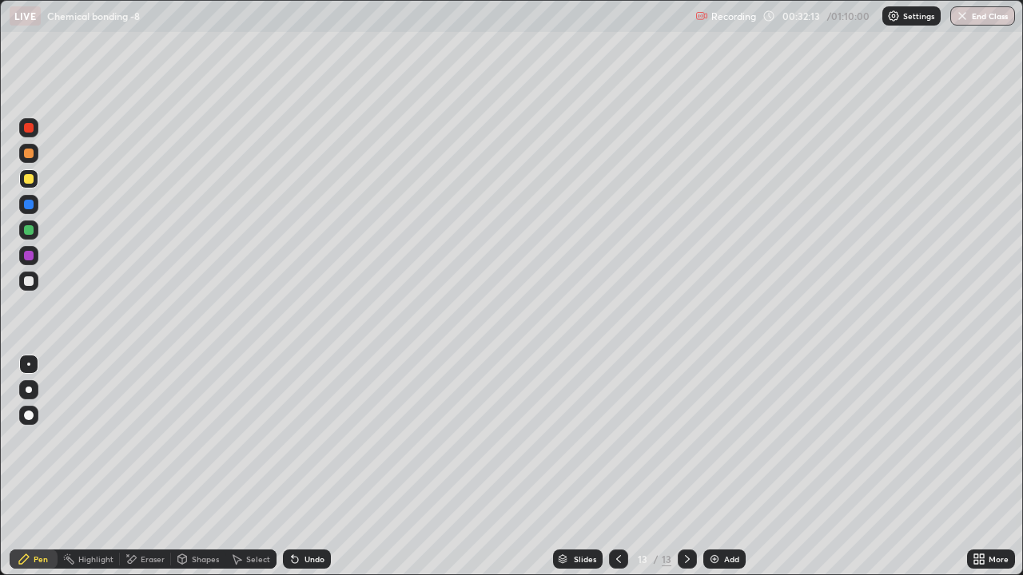
click at [27, 282] on div at bounding box center [29, 282] width 10 height 10
click at [30, 181] on div at bounding box center [29, 179] width 10 height 10
click at [192, 440] on div "Shapes" at bounding box center [205, 559] width 27 height 8
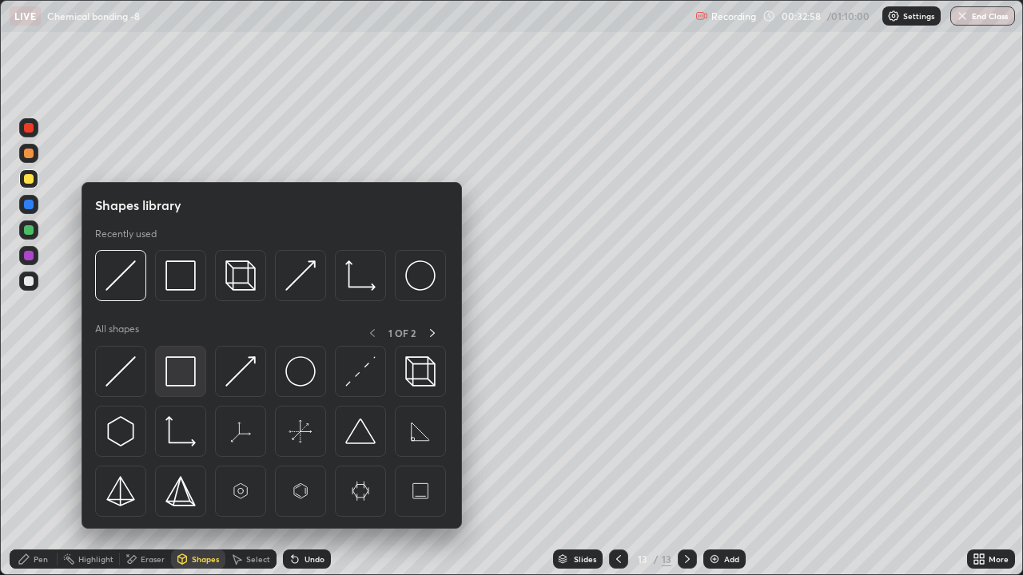
click at [182, 372] on img at bounding box center [180, 371] width 30 height 30
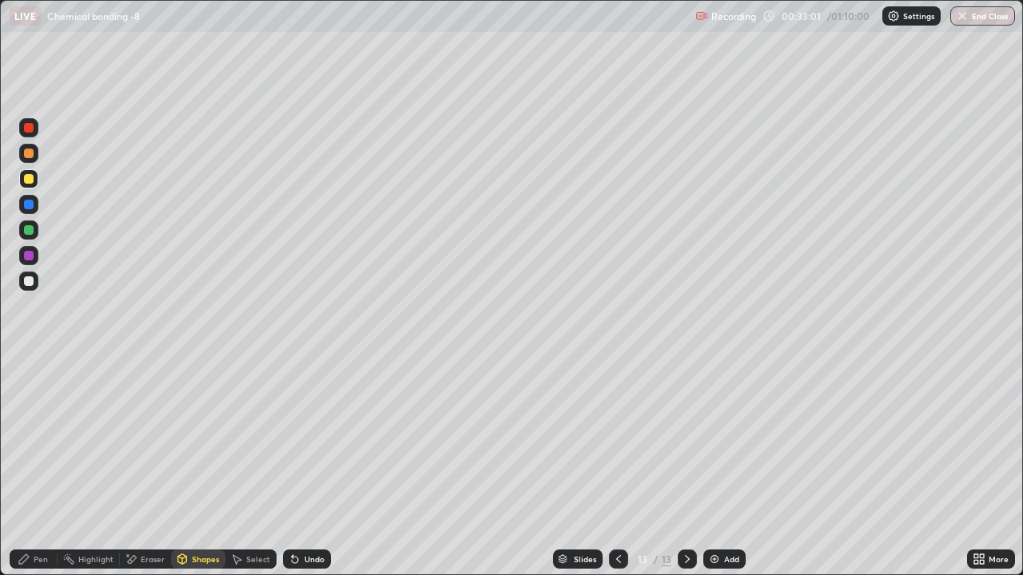
click at [248, 440] on div "Select" at bounding box center [258, 559] width 24 height 8
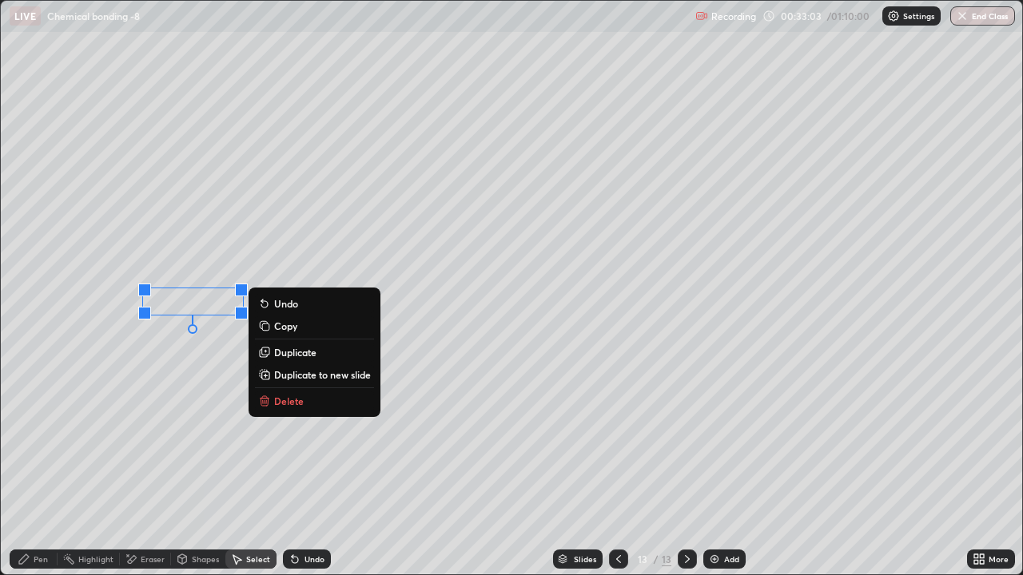
click at [292, 440] on icon at bounding box center [294, 559] width 13 height 13
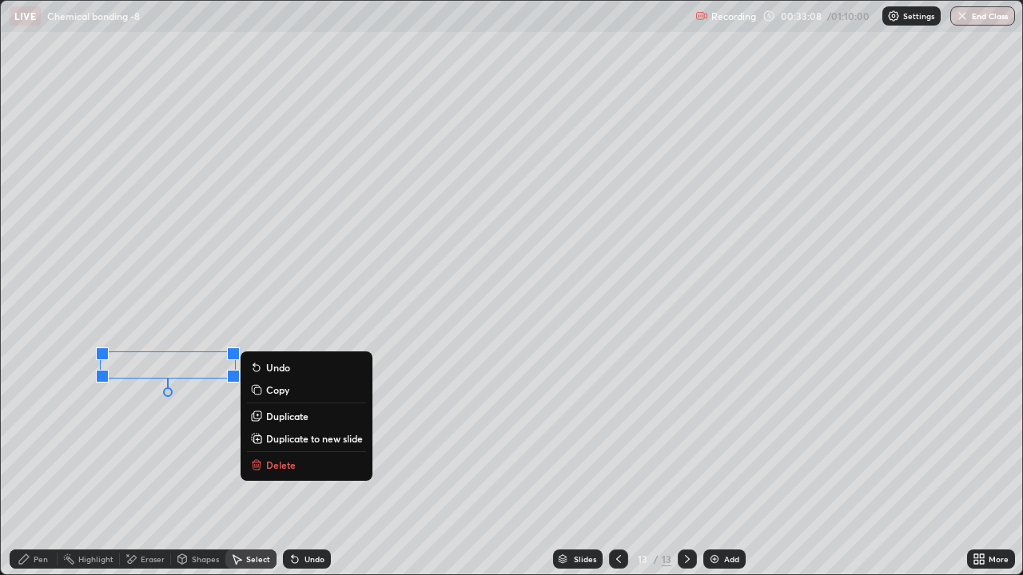
click at [205, 418] on div "0 ° Undo Copy Duplicate Duplicate to new slide Delete" at bounding box center [511, 288] width 1021 height 574
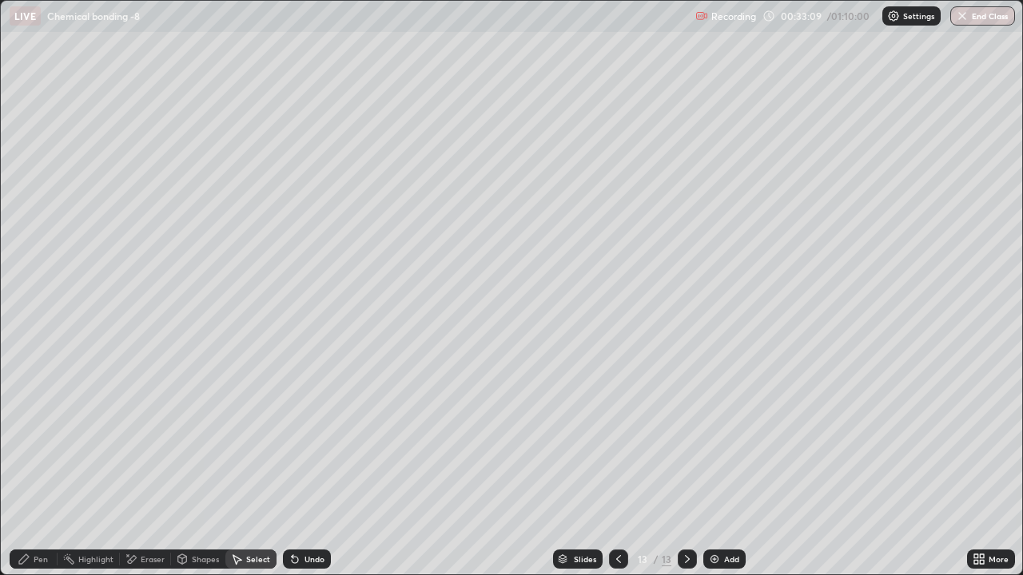
click at [28, 440] on icon at bounding box center [24, 559] width 13 height 13
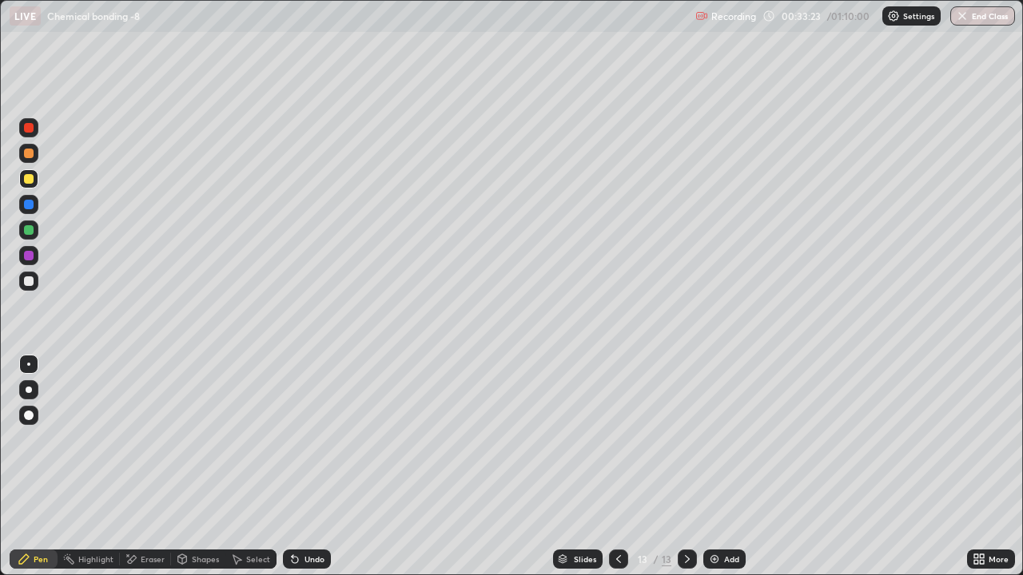
click at [26, 187] on div at bounding box center [28, 178] width 19 height 19
click at [28, 283] on div at bounding box center [29, 282] width 10 height 10
click at [711, 440] on img at bounding box center [714, 559] width 13 height 13
click at [182, 440] on icon at bounding box center [182, 560] width 9 height 10
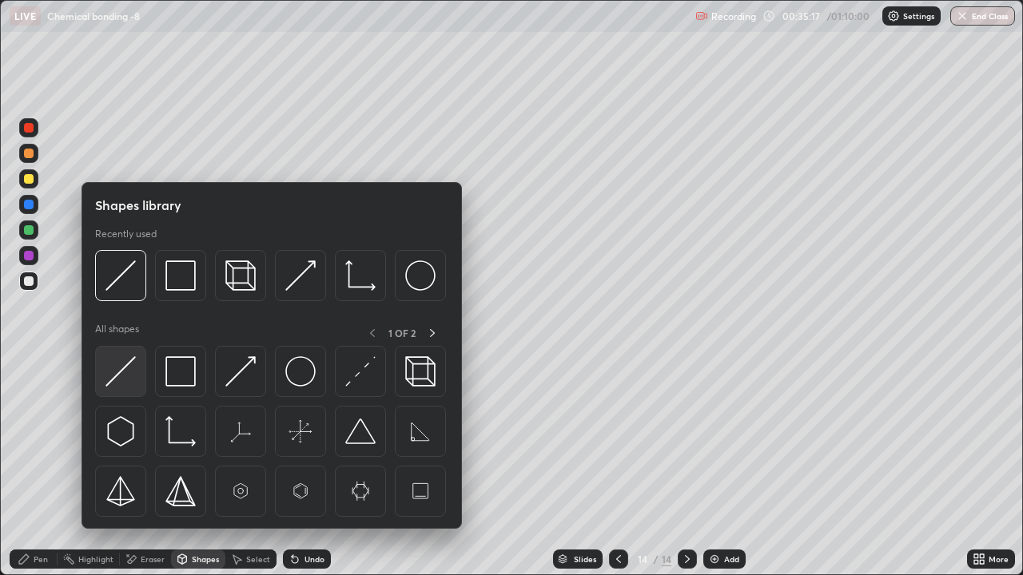
click at [124, 366] on img at bounding box center [120, 371] width 30 height 30
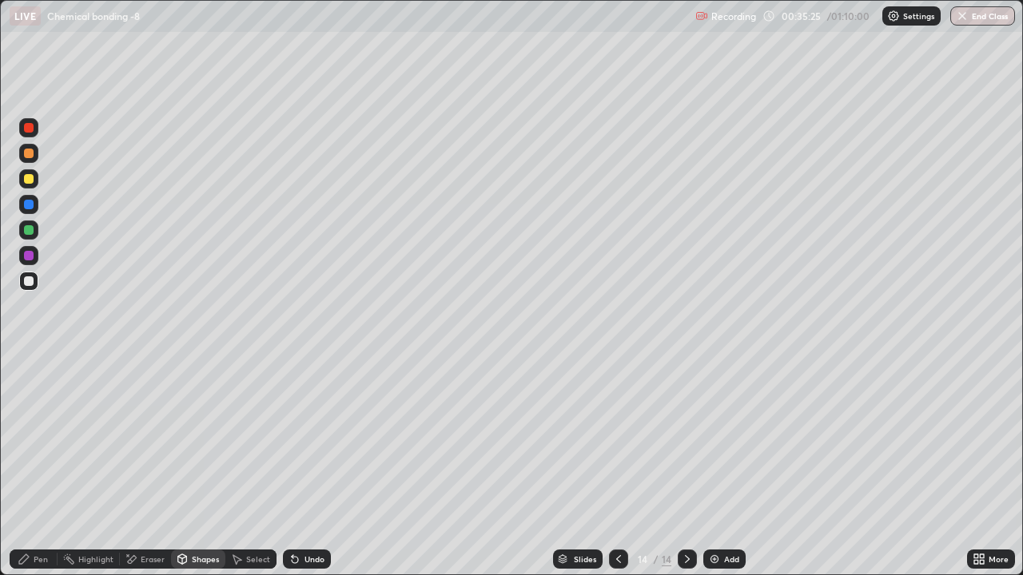
click at [26, 181] on div at bounding box center [29, 179] width 10 height 10
click at [293, 440] on icon at bounding box center [295, 560] width 6 height 6
click at [34, 440] on div "Pen" at bounding box center [41, 559] width 14 height 8
click at [616, 440] on icon at bounding box center [618, 559] width 13 height 13
click at [684, 440] on icon at bounding box center [687, 559] width 13 height 13
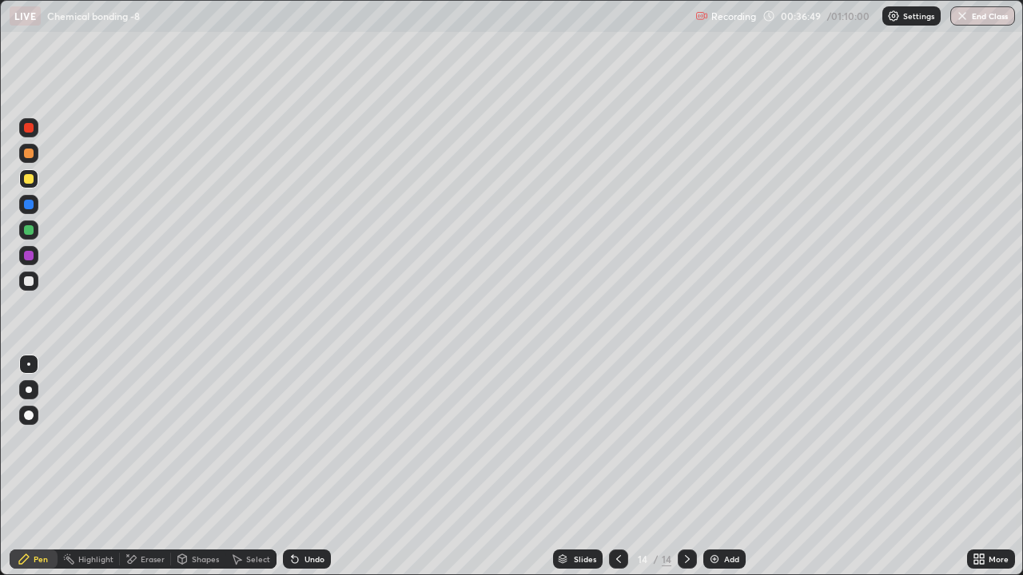
click at [24, 285] on div at bounding box center [28, 281] width 19 height 19
click at [292, 440] on icon at bounding box center [295, 560] width 6 height 6
click at [294, 440] on icon at bounding box center [295, 560] width 6 height 6
click at [26, 179] on div at bounding box center [29, 179] width 10 height 10
click at [27, 282] on div at bounding box center [29, 282] width 10 height 10
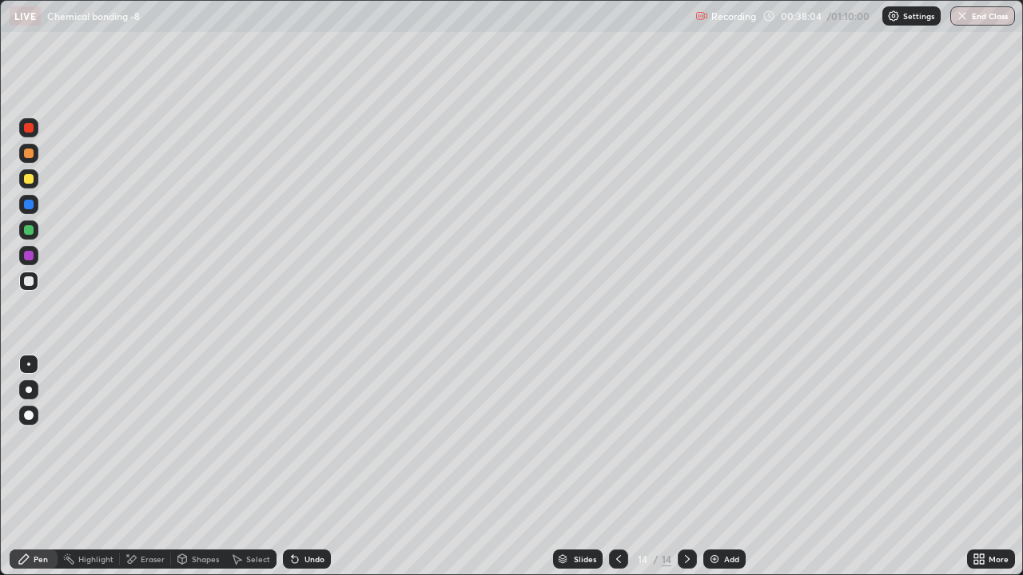
click at [292, 440] on icon at bounding box center [295, 560] width 6 height 6
click at [26, 181] on div at bounding box center [29, 179] width 10 height 10
click at [294, 440] on icon at bounding box center [295, 560] width 6 height 6
click at [29, 277] on div at bounding box center [29, 282] width 10 height 10
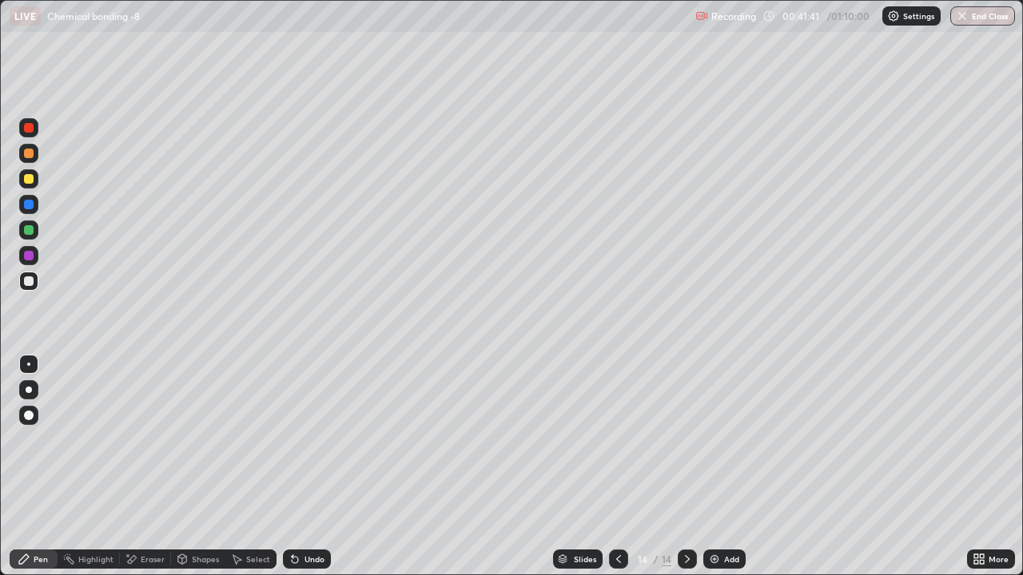
click at [300, 440] on div "Undo" at bounding box center [307, 559] width 48 height 19
click at [292, 440] on icon at bounding box center [295, 560] width 6 height 6
click at [29, 180] on div at bounding box center [29, 179] width 10 height 10
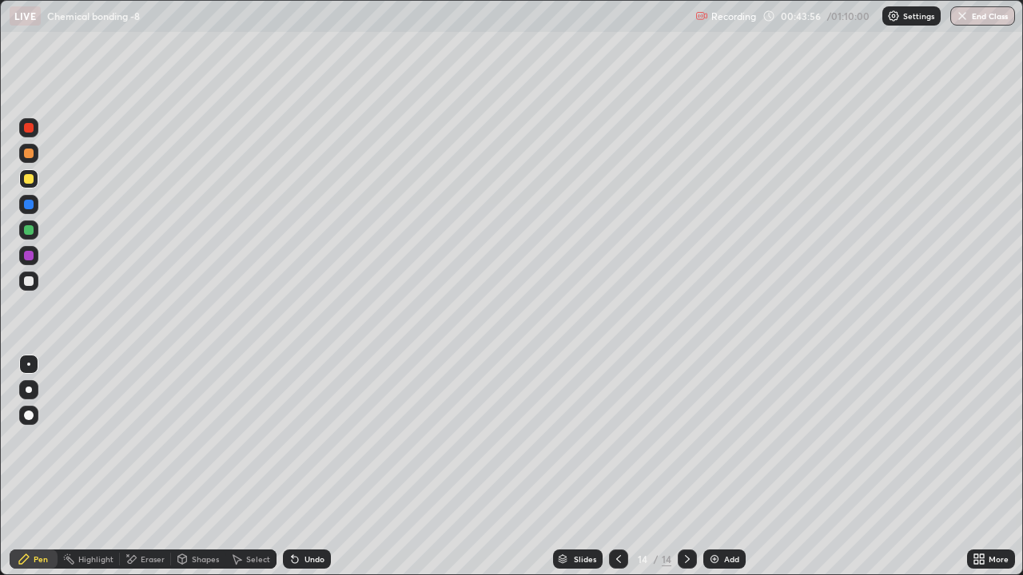
click at [712, 440] on img at bounding box center [714, 559] width 13 height 13
click at [615, 440] on icon at bounding box center [618, 559] width 13 height 13
click at [683, 440] on icon at bounding box center [687, 559] width 13 height 13
click at [27, 281] on div at bounding box center [29, 282] width 10 height 10
click at [27, 157] on div at bounding box center [29, 154] width 10 height 10
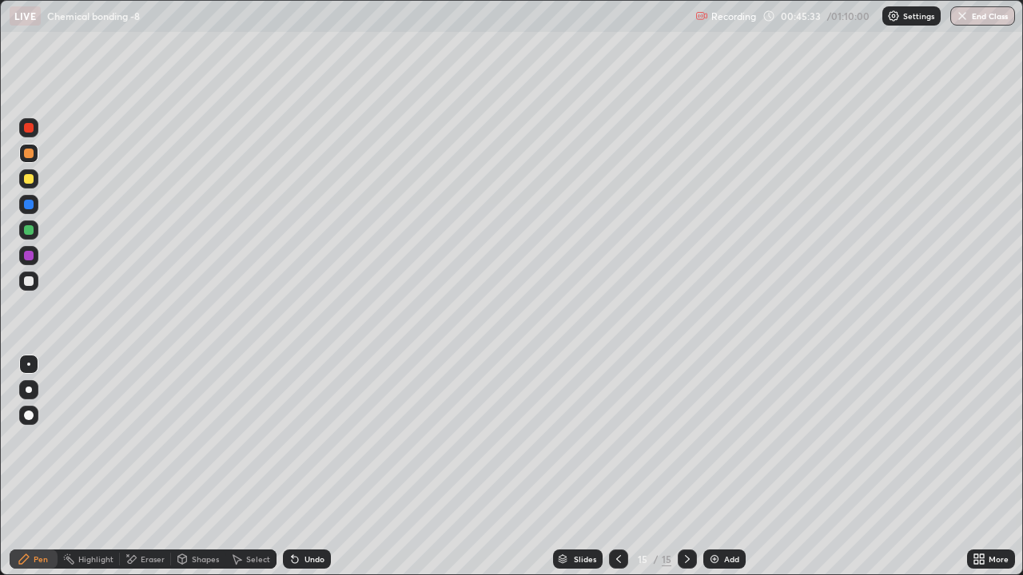
click at [298, 440] on icon at bounding box center [294, 559] width 13 height 13
click at [617, 440] on icon at bounding box center [618, 559] width 13 height 13
click at [615, 440] on icon at bounding box center [618, 559] width 13 height 13
click at [686, 440] on icon at bounding box center [687, 559] width 13 height 13
click at [300, 440] on div "Undo" at bounding box center [307, 559] width 48 height 19
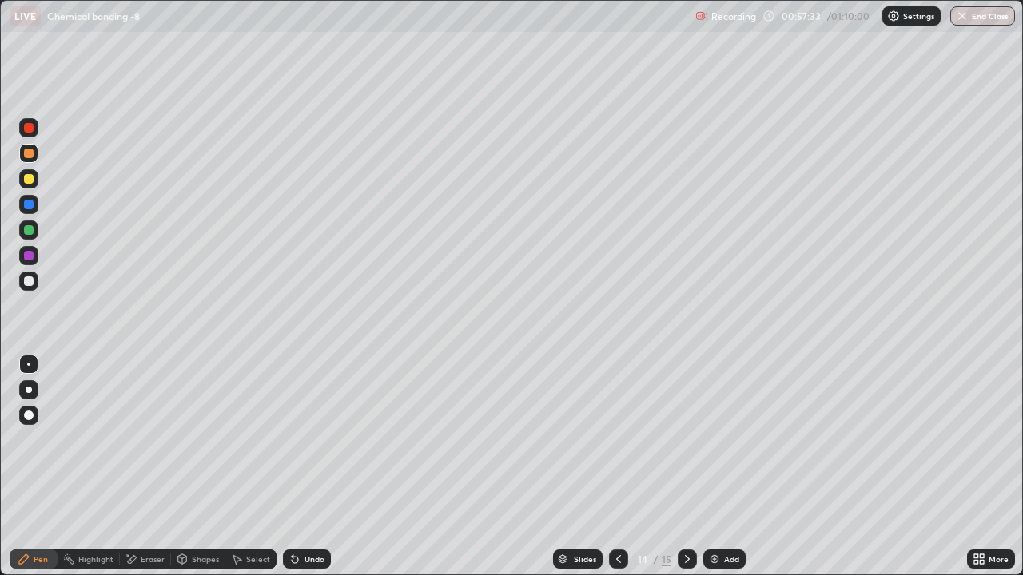
click at [292, 440] on icon at bounding box center [295, 560] width 6 height 6
click at [685, 440] on icon at bounding box center [687, 559] width 13 height 13
click at [292, 440] on icon at bounding box center [295, 560] width 6 height 6
click at [711, 440] on img at bounding box center [714, 559] width 13 height 13
click at [292, 440] on icon at bounding box center [295, 560] width 6 height 6
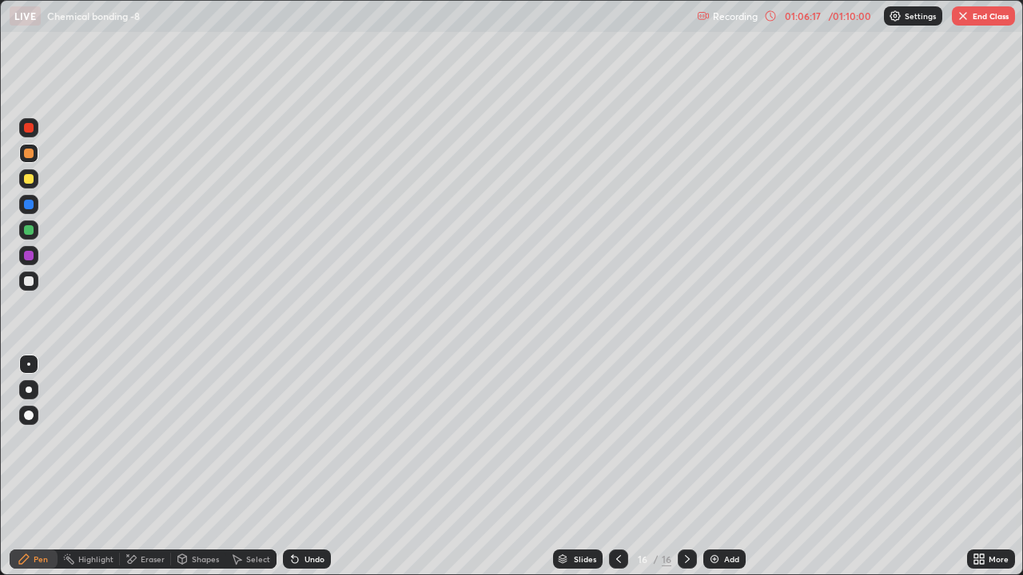
click at [292, 440] on icon at bounding box center [295, 560] width 6 height 6
click at [444, 122] on button "Undo" at bounding box center [464, 130] width 46 height 19
click at [304, 440] on div "Undo" at bounding box center [314, 559] width 20 height 8
click at [300, 440] on div "Undo" at bounding box center [307, 559] width 48 height 19
click at [309, 440] on div "Undo" at bounding box center [314, 559] width 20 height 8
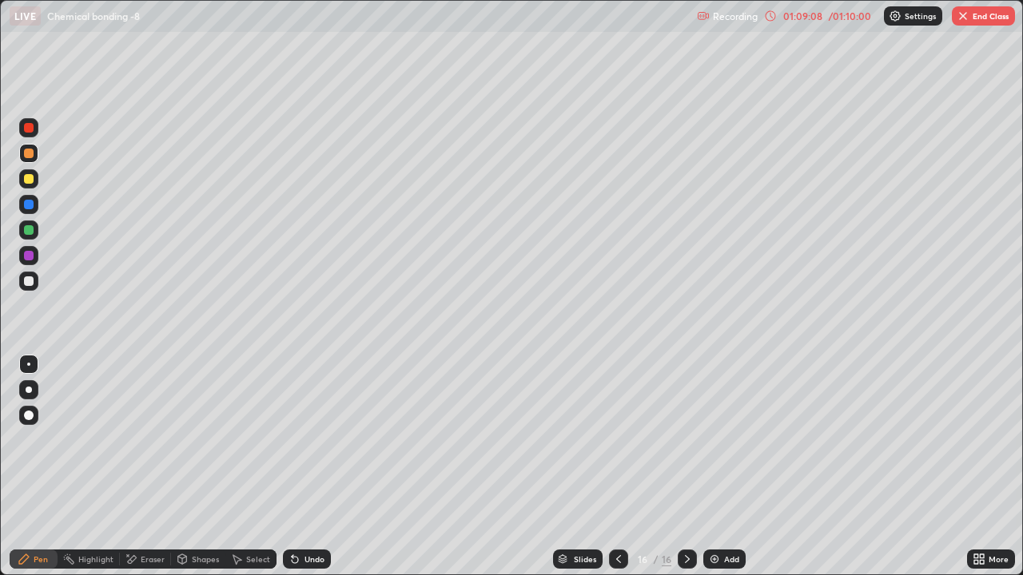
click at [144, 440] on div "Eraser" at bounding box center [153, 559] width 24 height 8
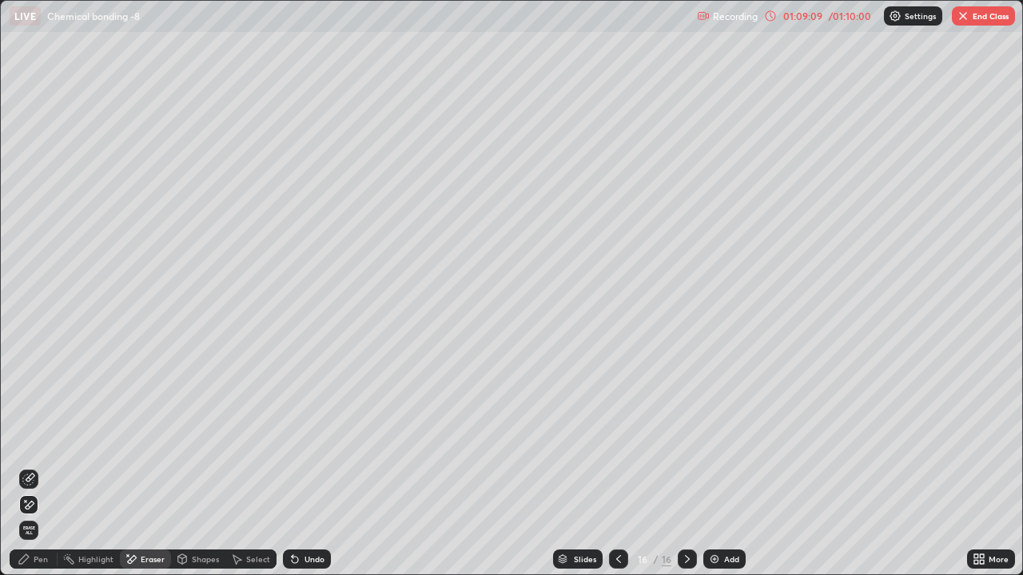
click at [33, 440] on icon at bounding box center [30, 478] width 9 height 8
click at [979, 440] on icon at bounding box center [979, 559] width 13 height 13
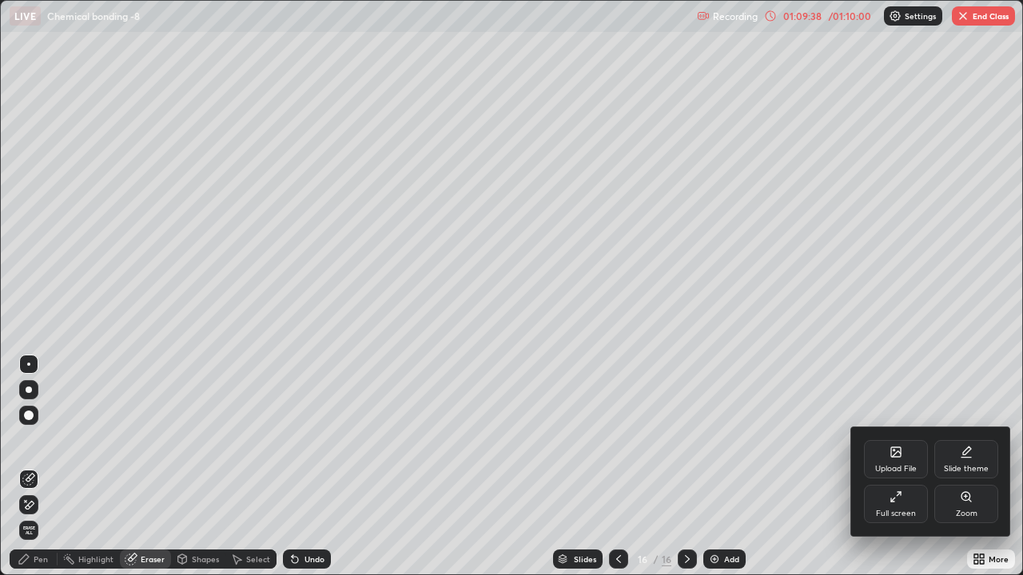
click at [898, 440] on div "Upload File" at bounding box center [896, 459] width 64 height 38
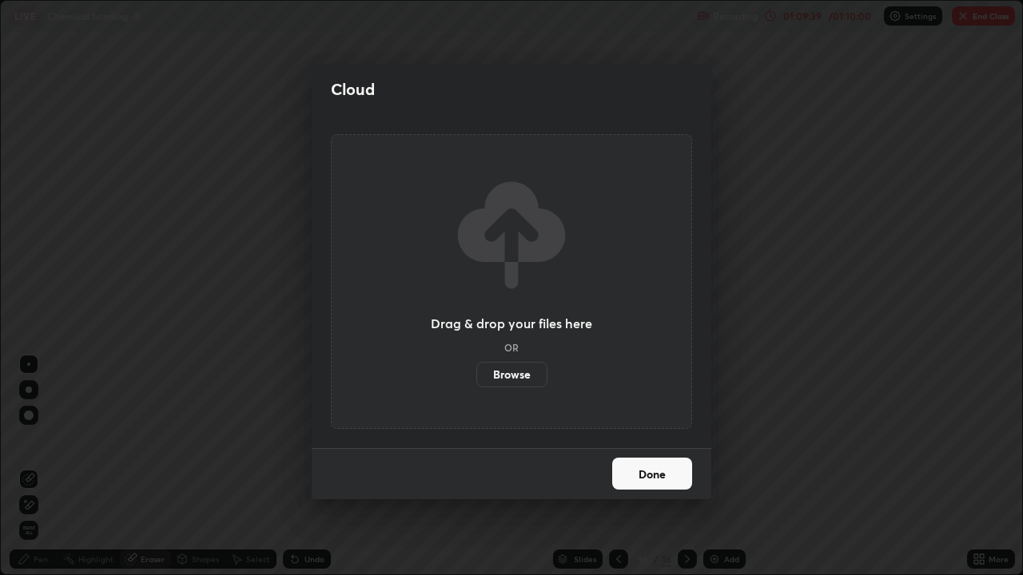
click at [524, 370] on label "Browse" at bounding box center [511, 375] width 71 height 26
click at [476, 370] on input "Browse" at bounding box center [476, 375] width 0 height 26
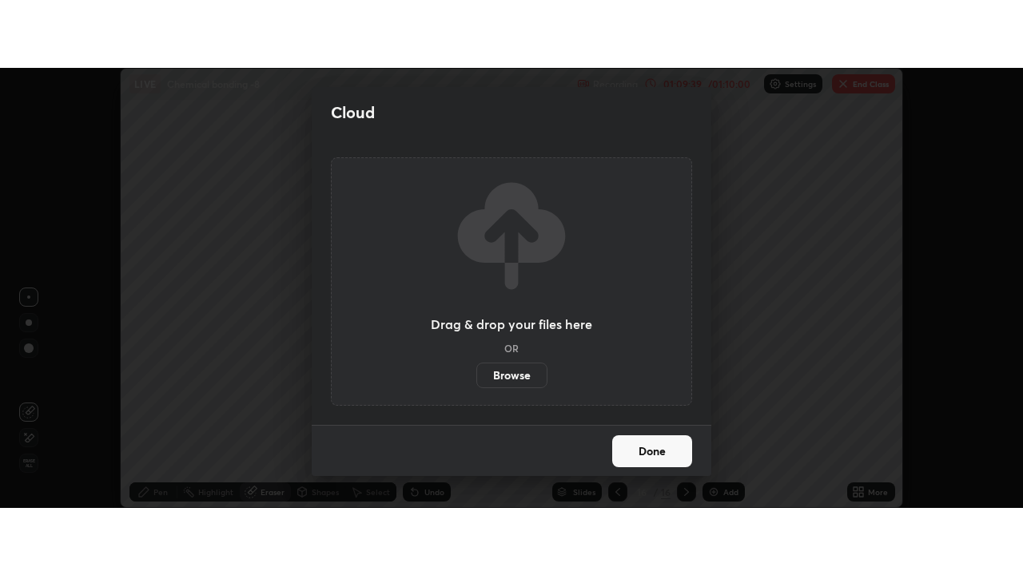
scroll to position [79476, 78894]
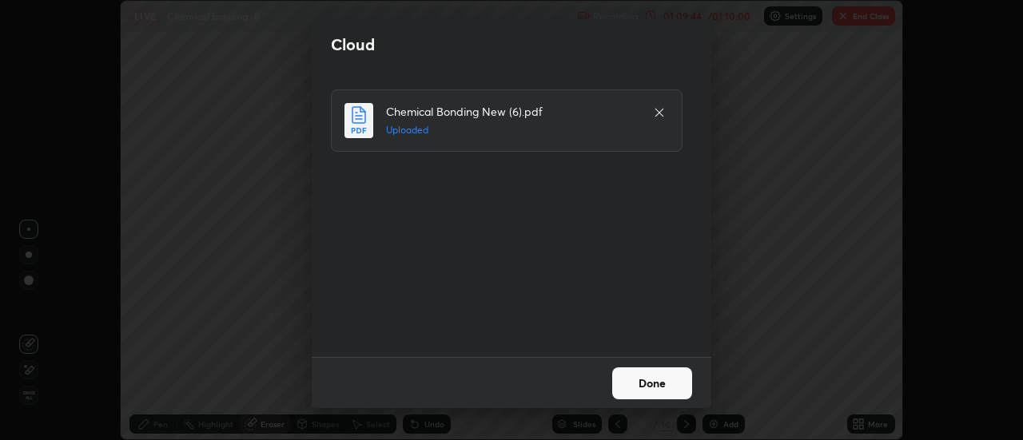
click at [664, 380] on button "Done" at bounding box center [652, 384] width 80 height 32
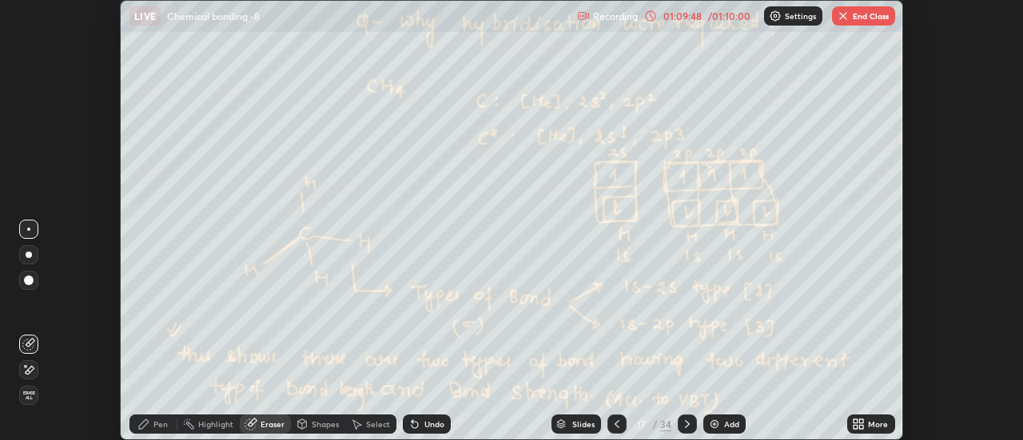
click at [860, 424] on icon at bounding box center [862, 422] width 4 height 4
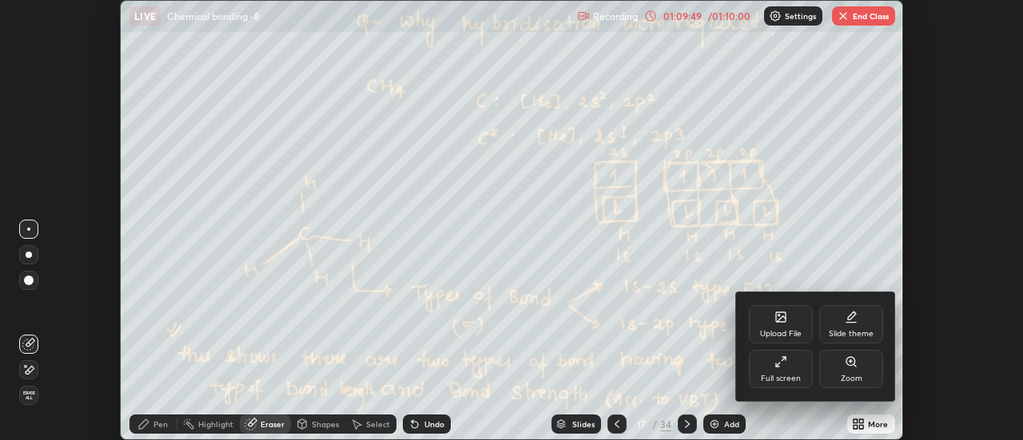
click at [789, 368] on div "Full screen" at bounding box center [781, 369] width 64 height 38
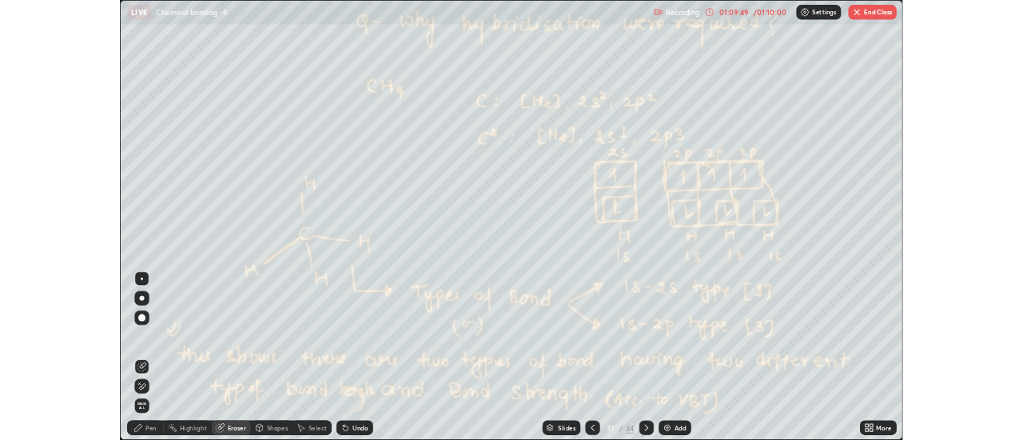
scroll to position [575, 1023]
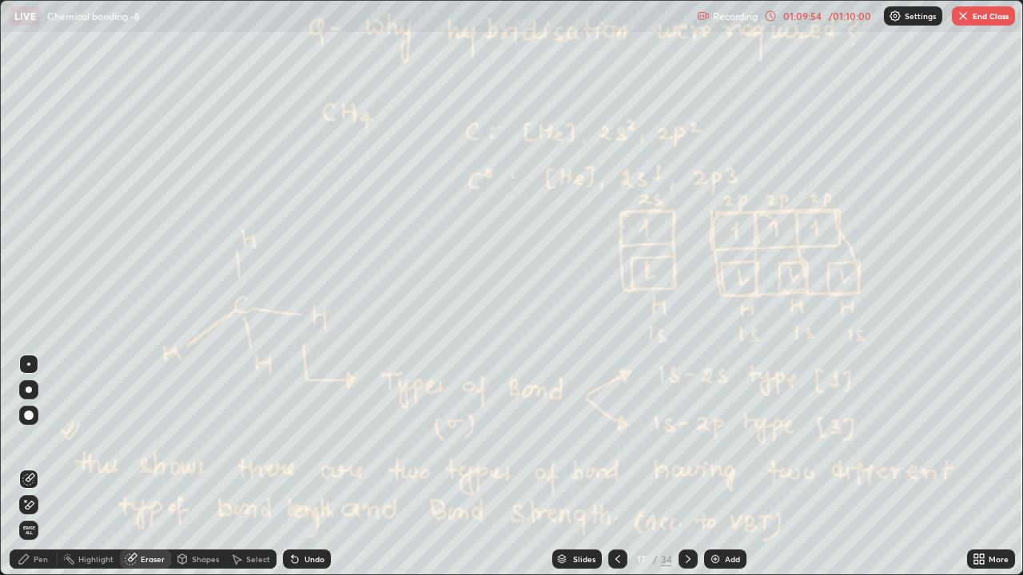
click at [694, 440] on div at bounding box center [687, 559] width 19 height 19
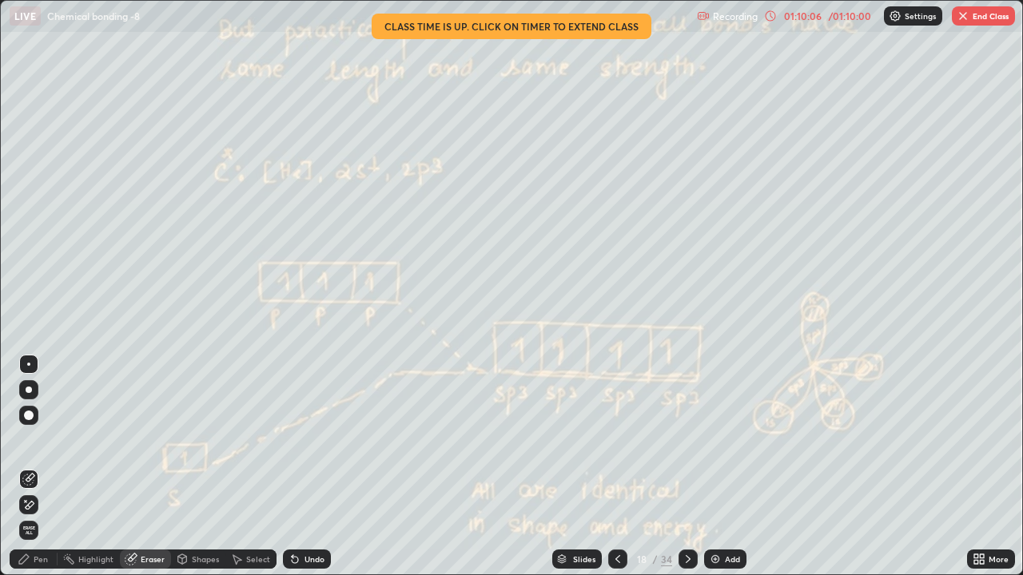
click at [686, 440] on icon at bounding box center [688, 559] width 13 height 13
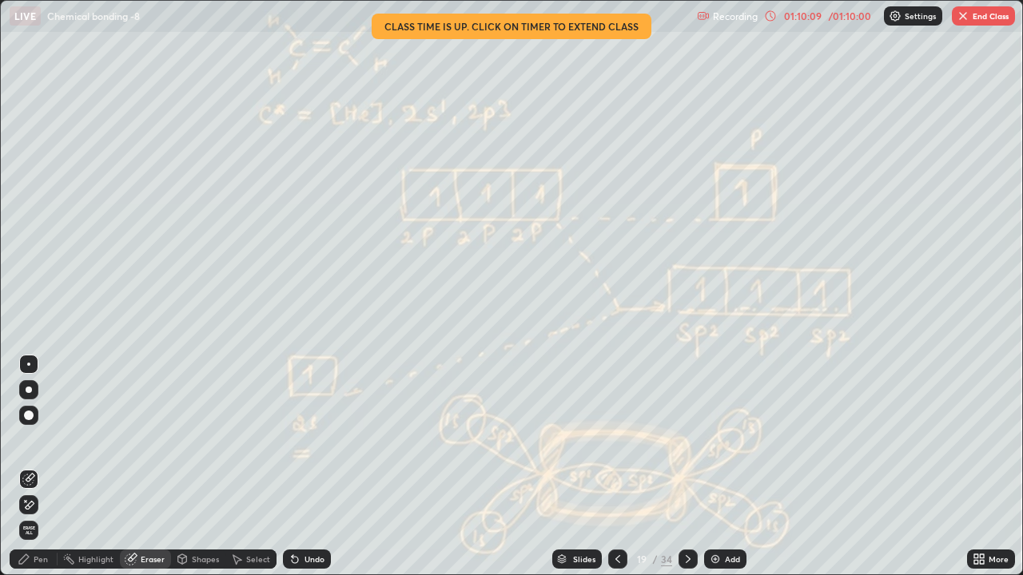
click at [823, 18] on div "01:10:09" at bounding box center [802, 16] width 45 height 10
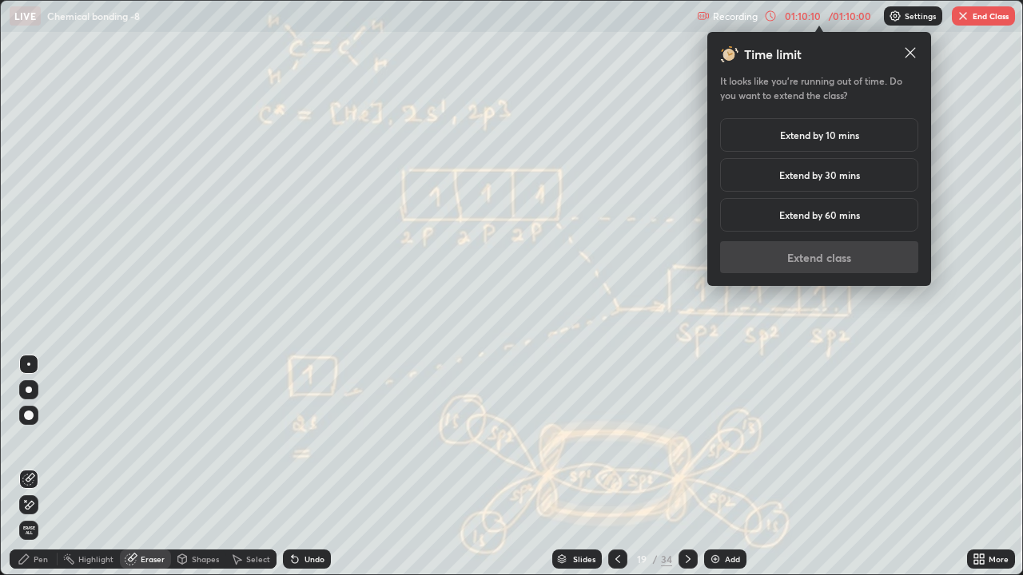
click at [834, 134] on h5 "Extend by 10 mins" at bounding box center [819, 135] width 79 height 14
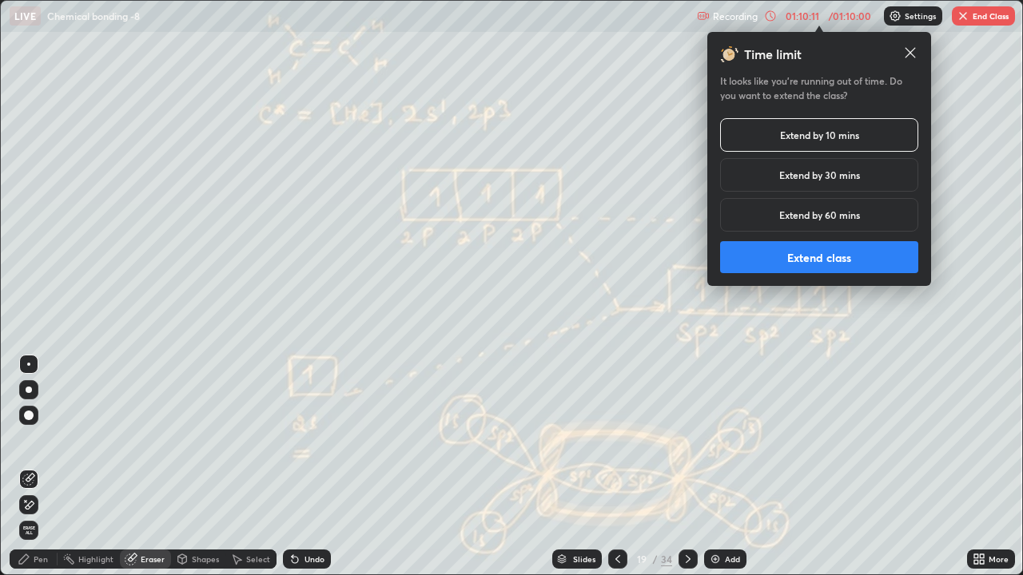
click at [836, 261] on button "Extend class" at bounding box center [819, 257] width 198 height 32
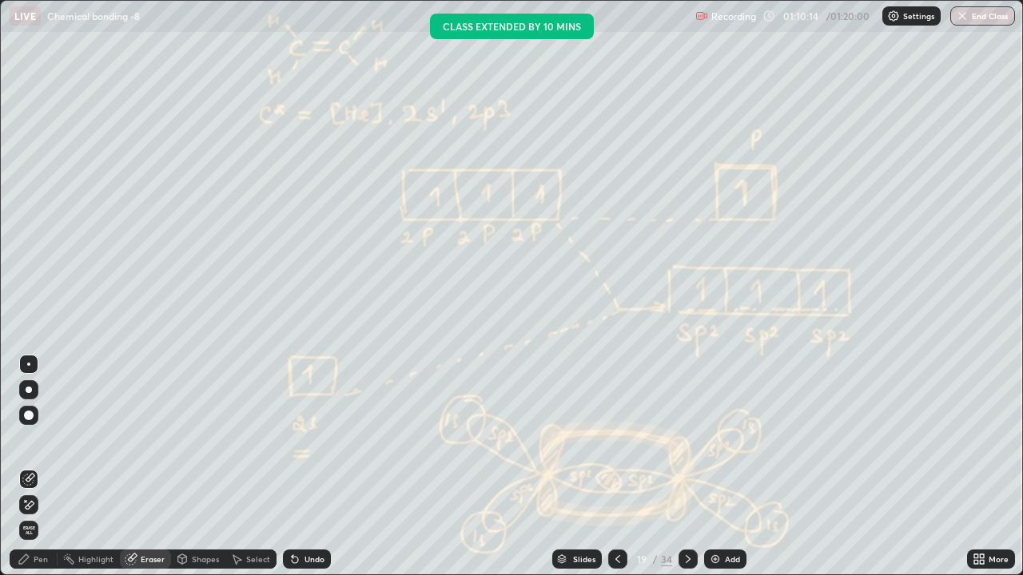
click at [694, 440] on div at bounding box center [687, 559] width 19 height 19
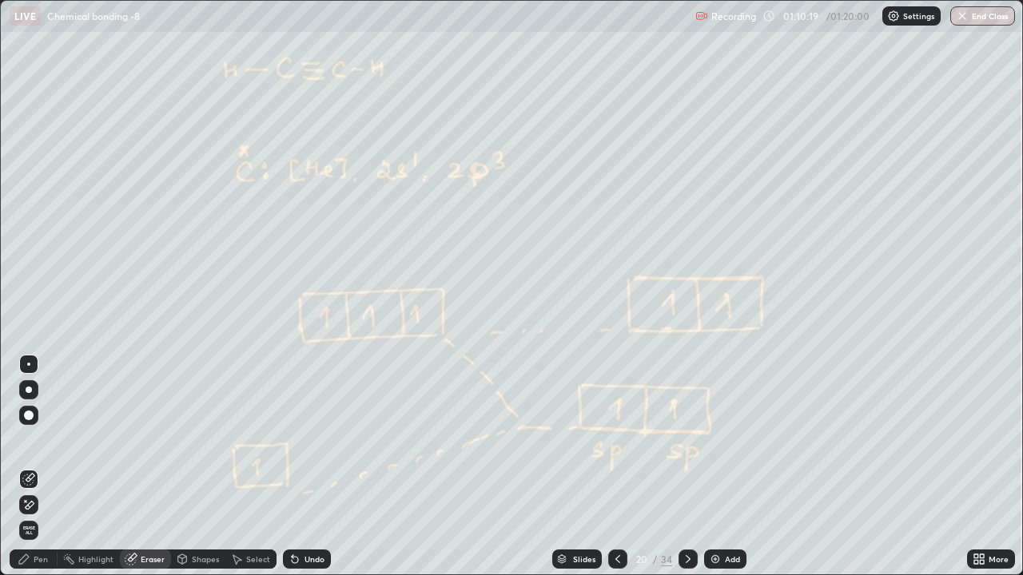
click at [695, 440] on div at bounding box center [687, 559] width 19 height 32
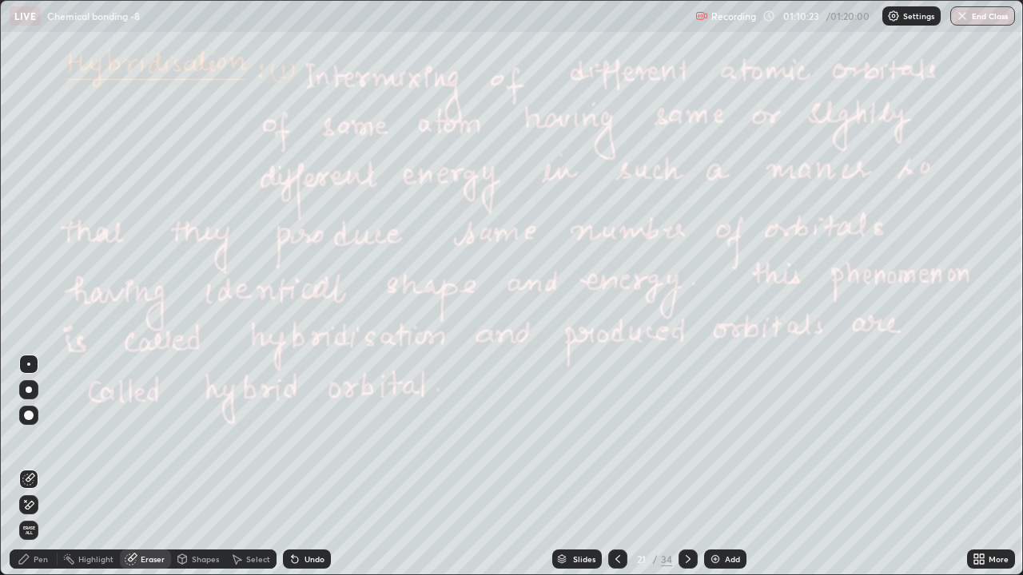
click at [686, 440] on icon at bounding box center [688, 559] width 13 height 13
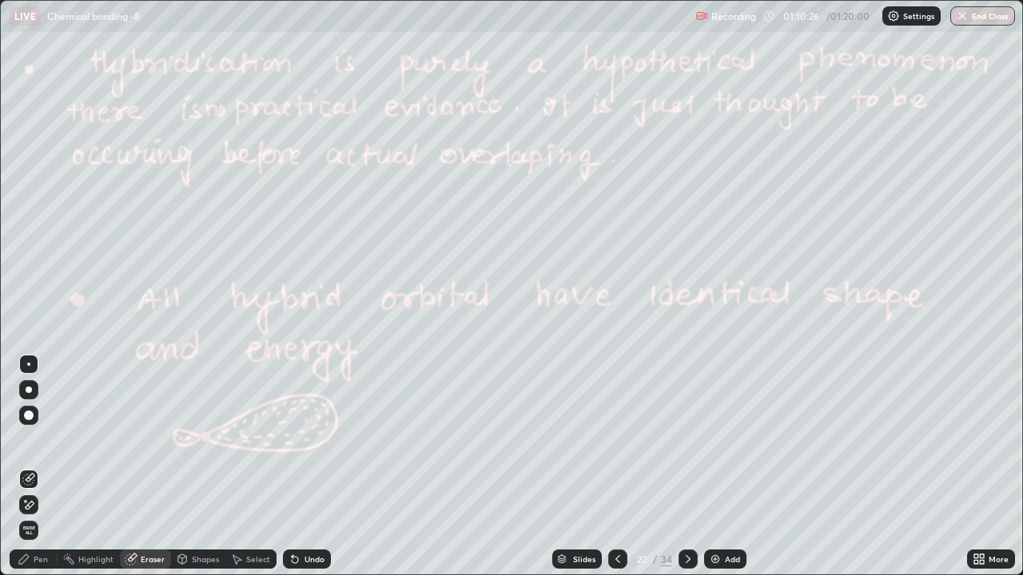
click at [688, 440] on icon at bounding box center [688, 559] width 13 height 13
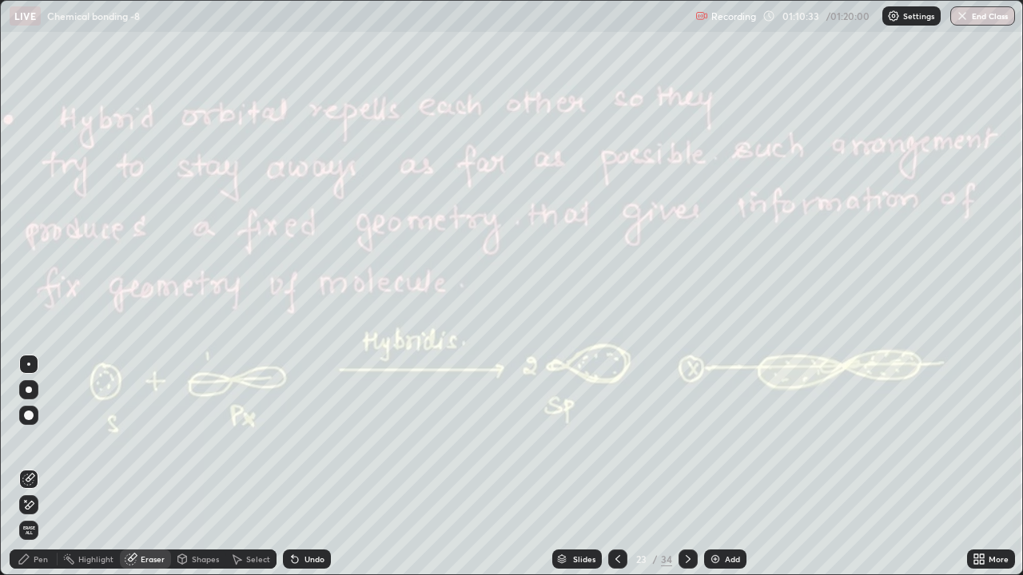
click at [686, 440] on icon at bounding box center [688, 559] width 13 height 13
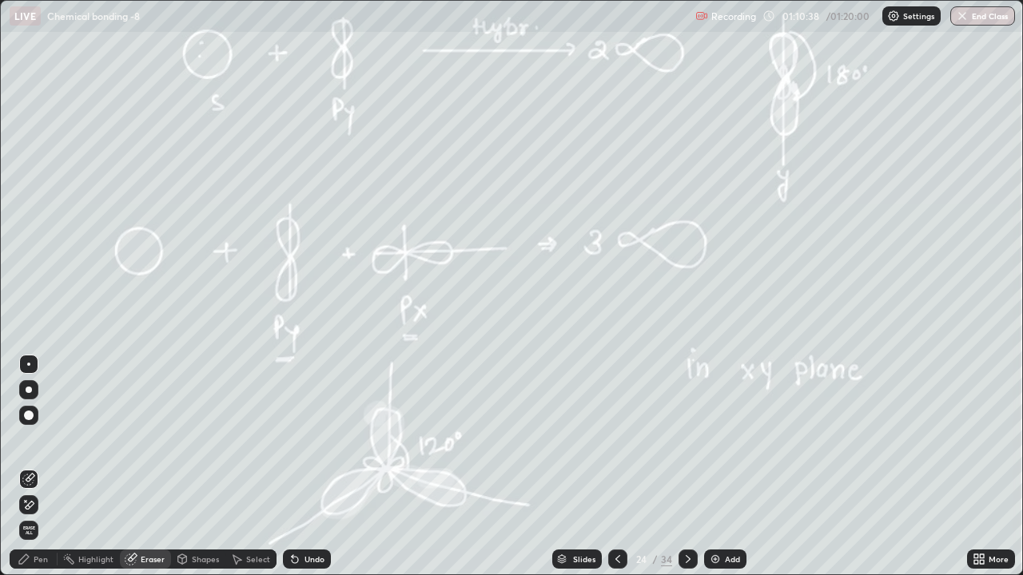
click at [686, 440] on icon at bounding box center [688, 559] width 13 height 13
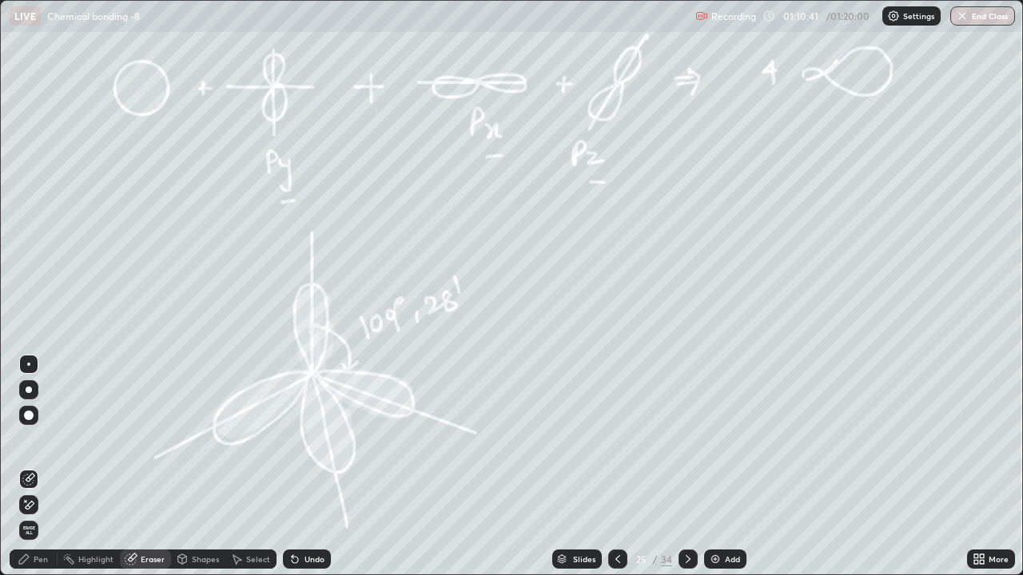
click at [692, 440] on icon at bounding box center [688, 559] width 13 height 13
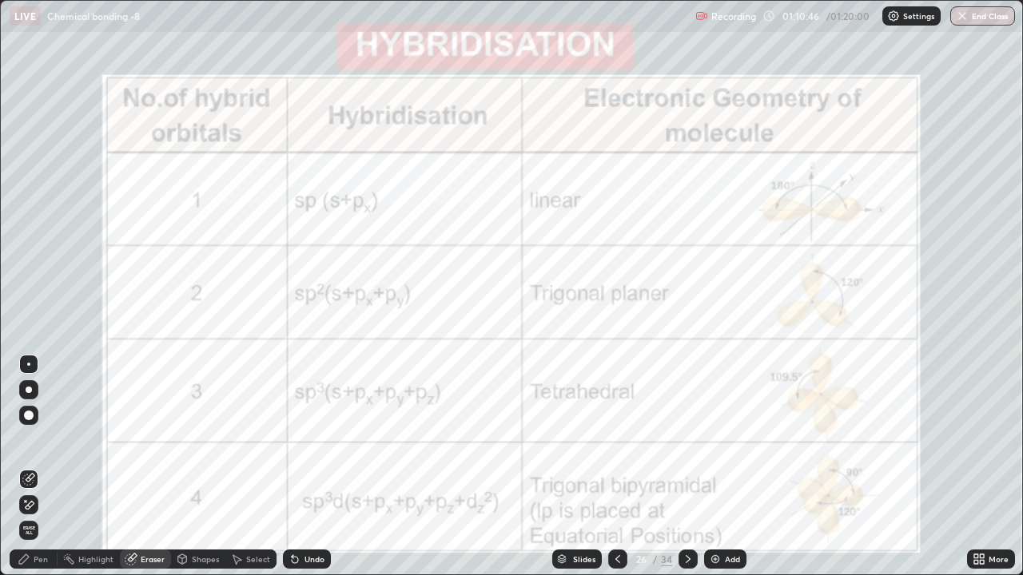
click at [39, 440] on div "Pen" at bounding box center [41, 559] width 14 height 8
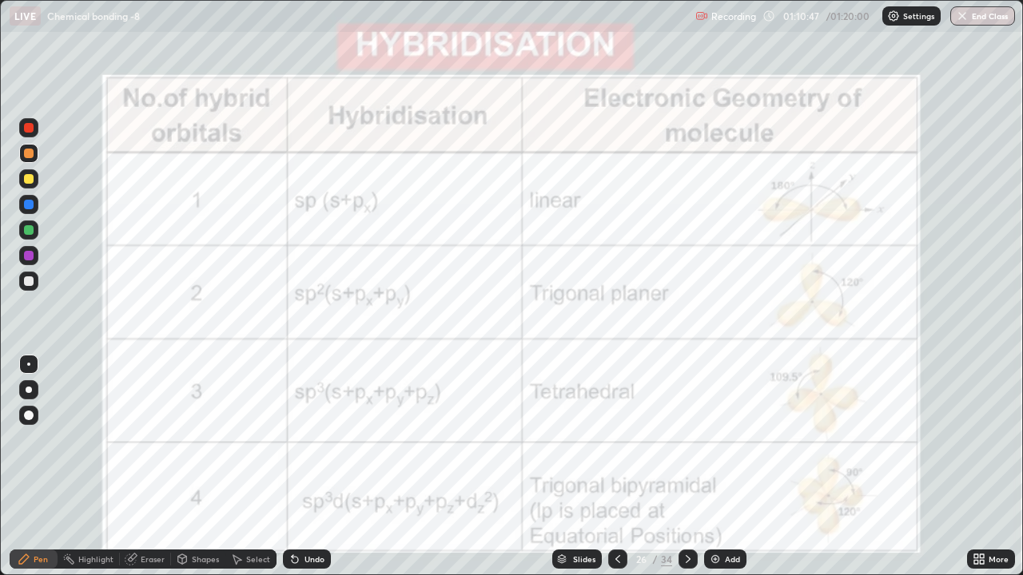
click at [30, 129] on div at bounding box center [29, 128] width 10 height 10
click at [686, 440] on icon at bounding box center [688, 559] width 13 height 13
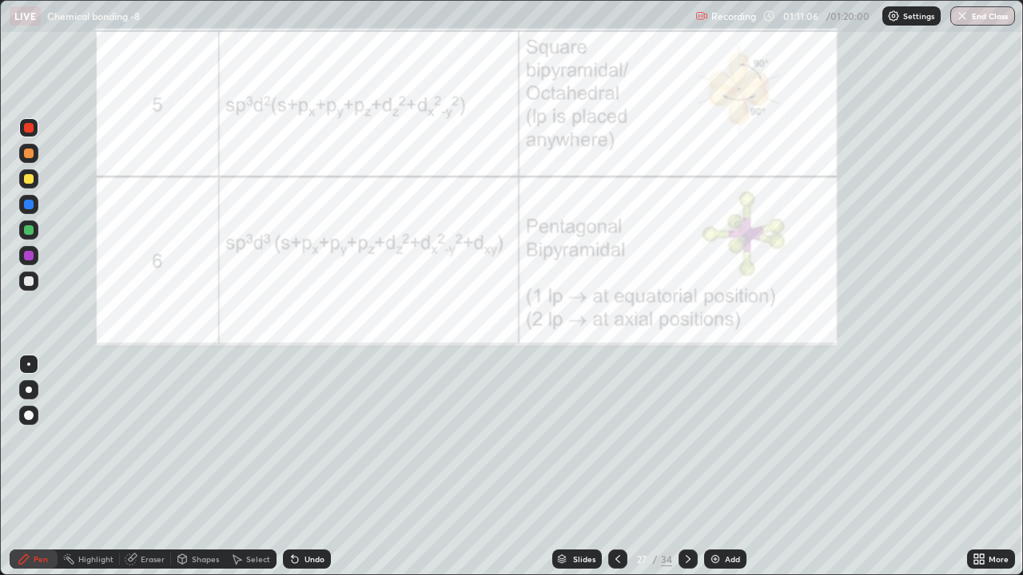
click at [685, 440] on icon at bounding box center [688, 559] width 13 height 13
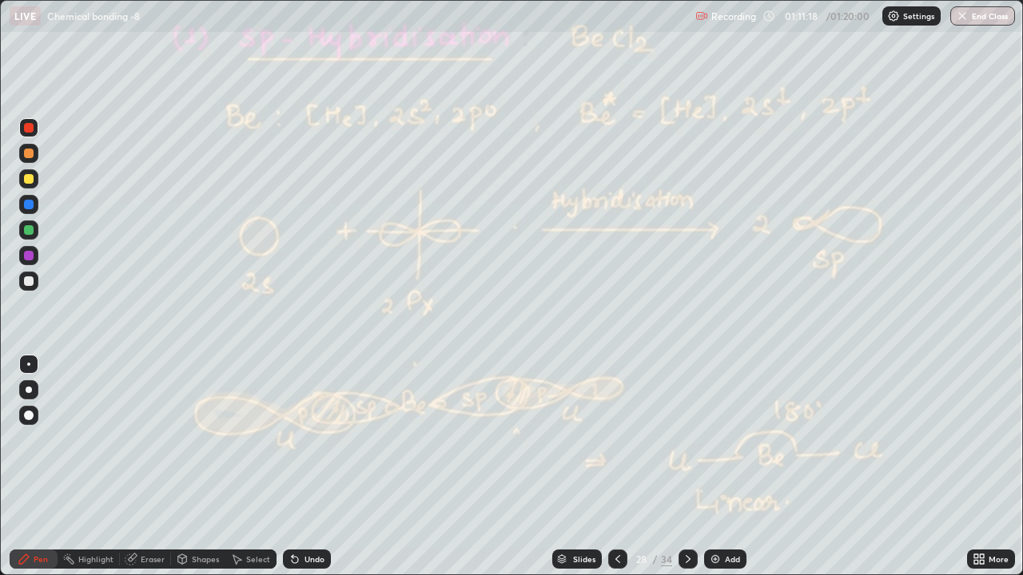
click at [686, 440] on icon at bounding box center [688, 559] width 13 height 13
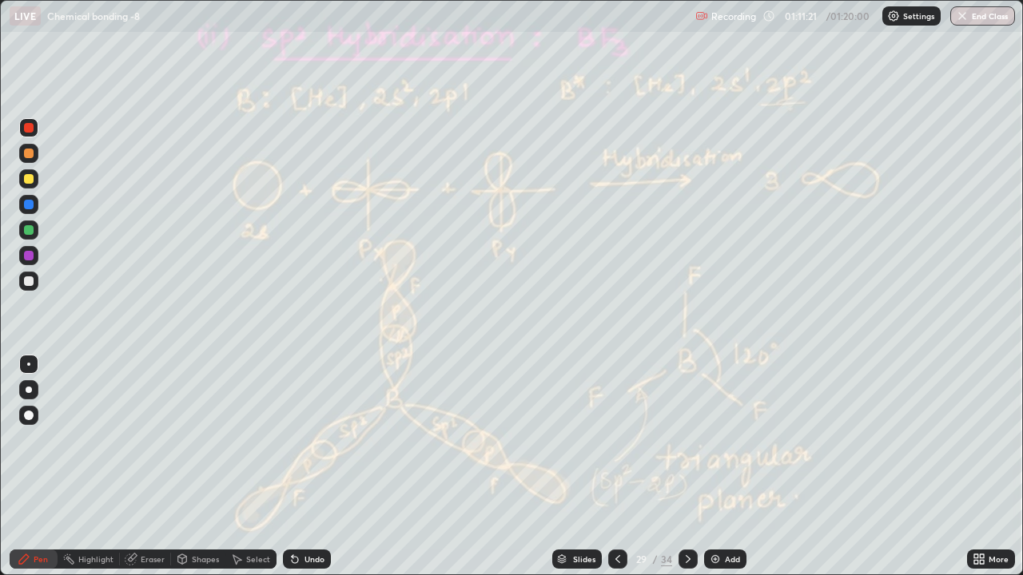
click at [688, 440] on icon at bounding box center [688, 559] width 13 height 13
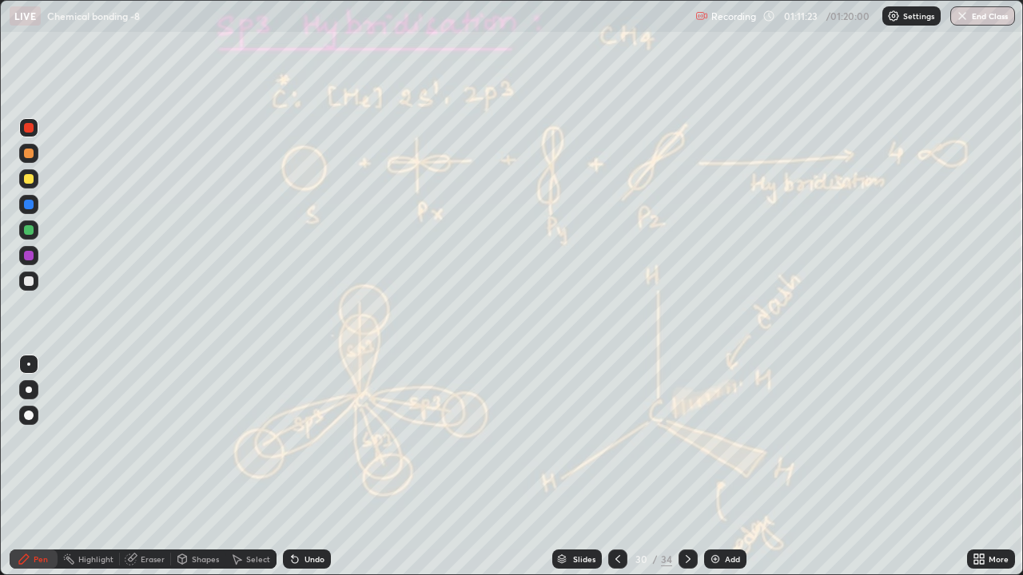
click at [686, 440] on icon at bounding box center [688, 559] width 13 height 13
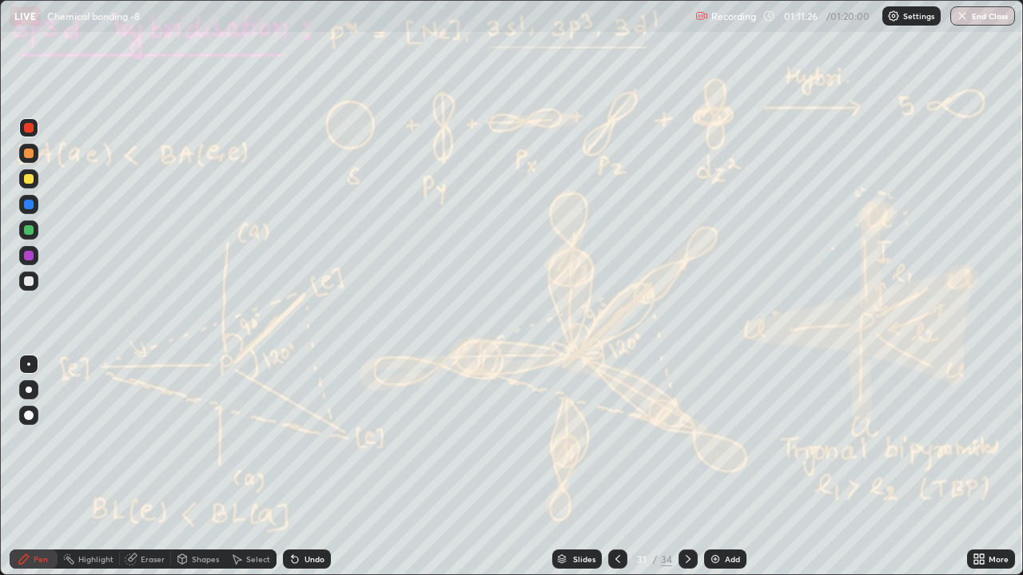
click at [617, 440] on icon at bounding box center [617, 559] width 13 height 13
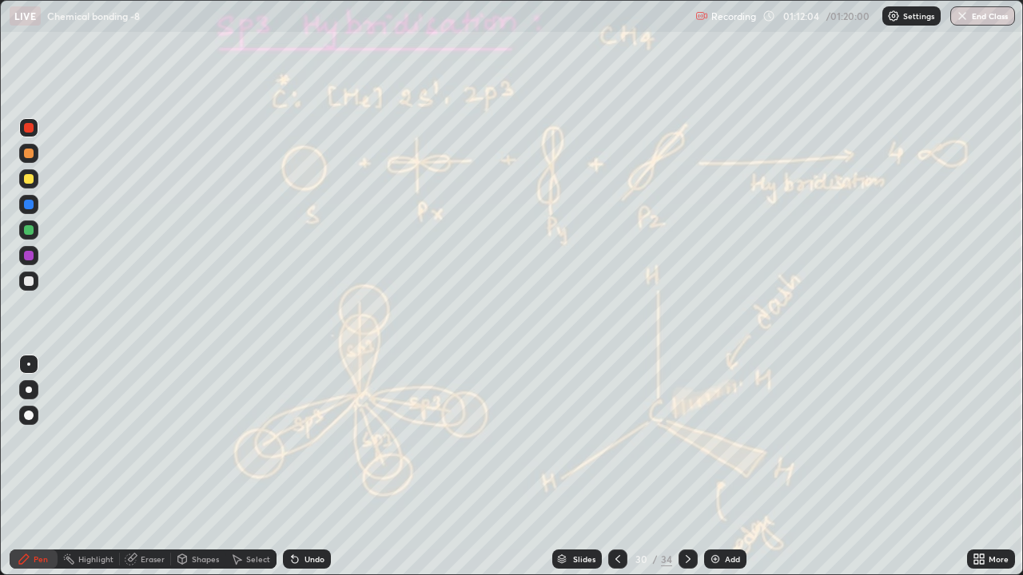
click at [687, 440] on icon at bounding box center [688, 559] width 5 height 8
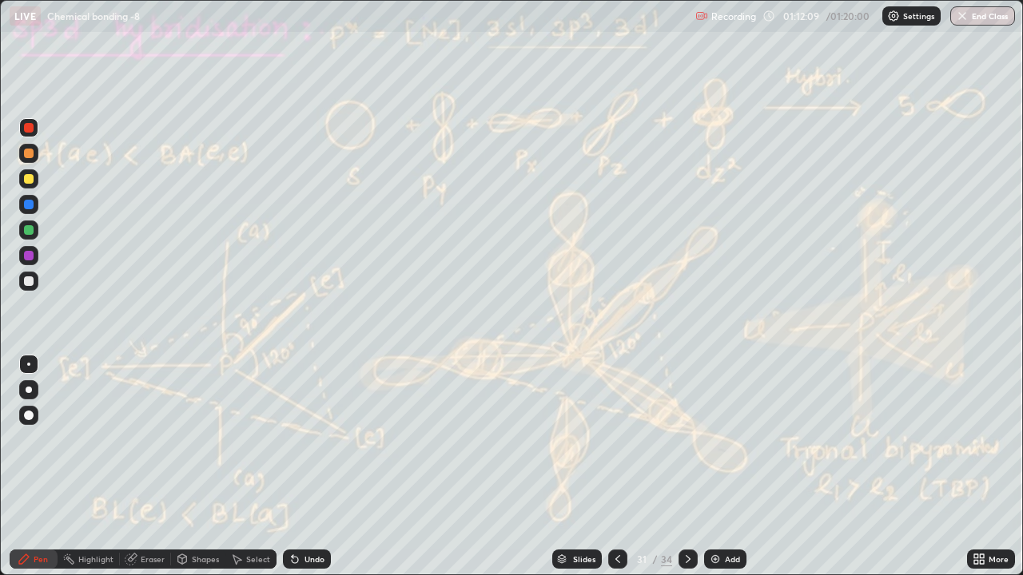
click at [693, 440] on div at bounding box center [687, 559] width 19 height 19
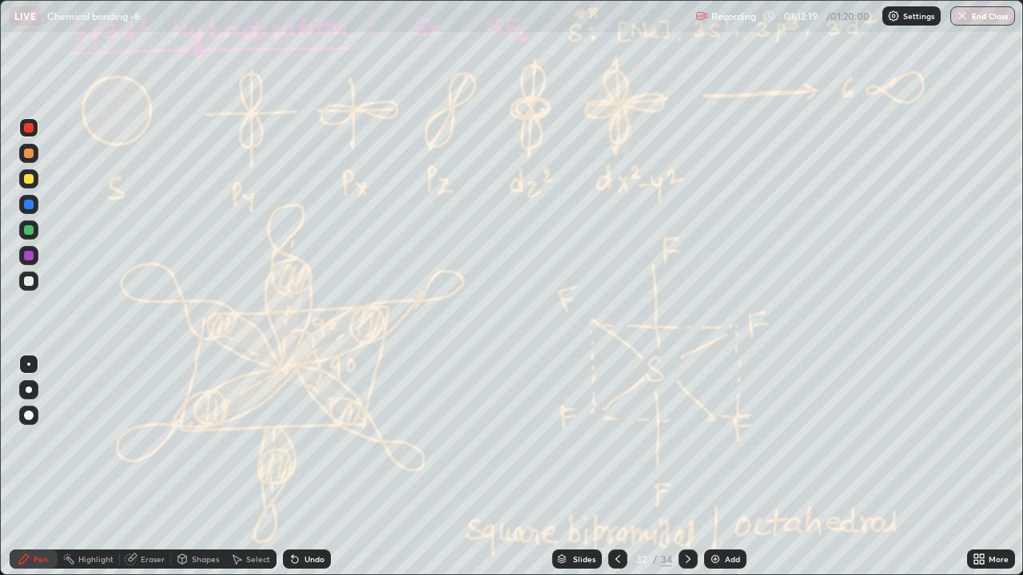
click at [686, 440] on icon at bounding box center [688, 559] width 13 height 13
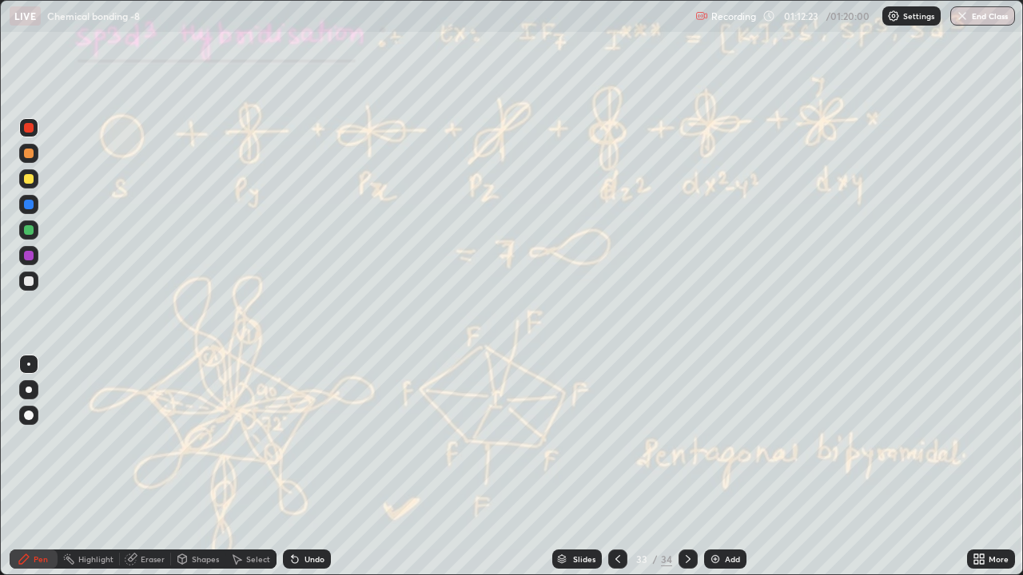
click at [688, 440] on icon at bounding box center [688, 559] width 13 height 13
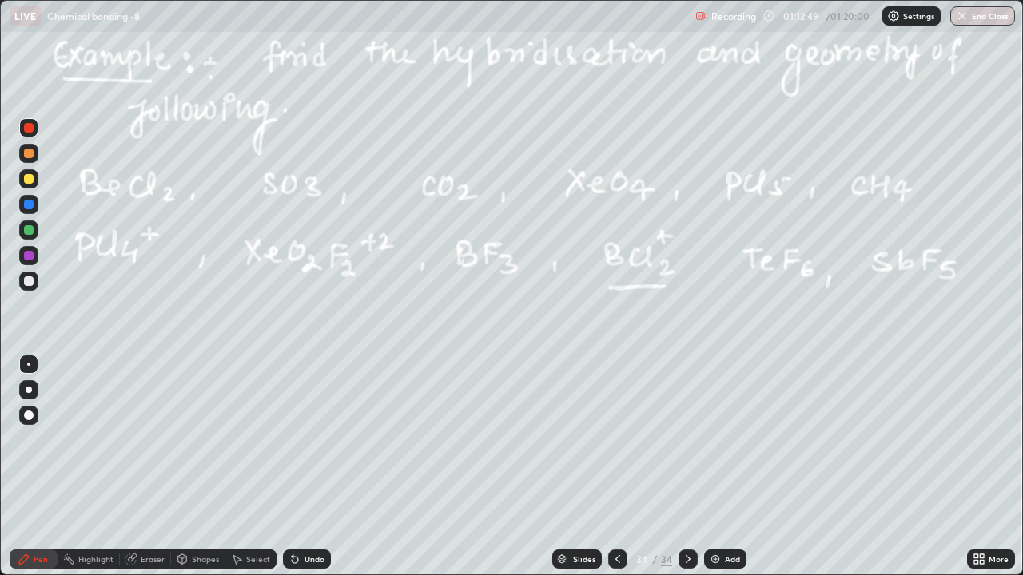
click at [616, 440] on icon at bounding box center [617, 559] width 13 height 13
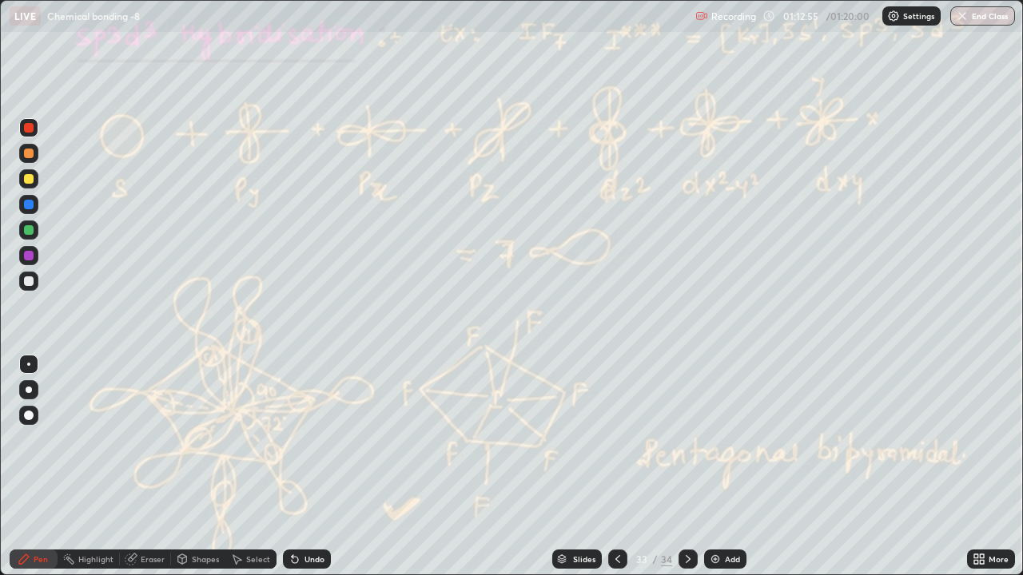
click at [686, 440] on icon at bounding box center [688, 559] width 13 height 13
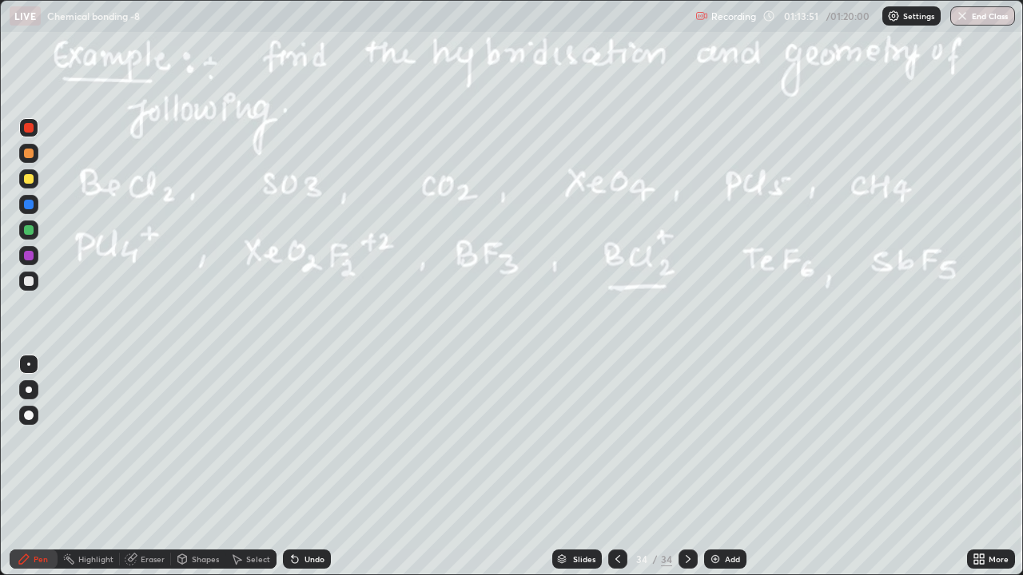
click at [971, 15] on button "End Class" at bounding box center [982, 15] width 65 height 19
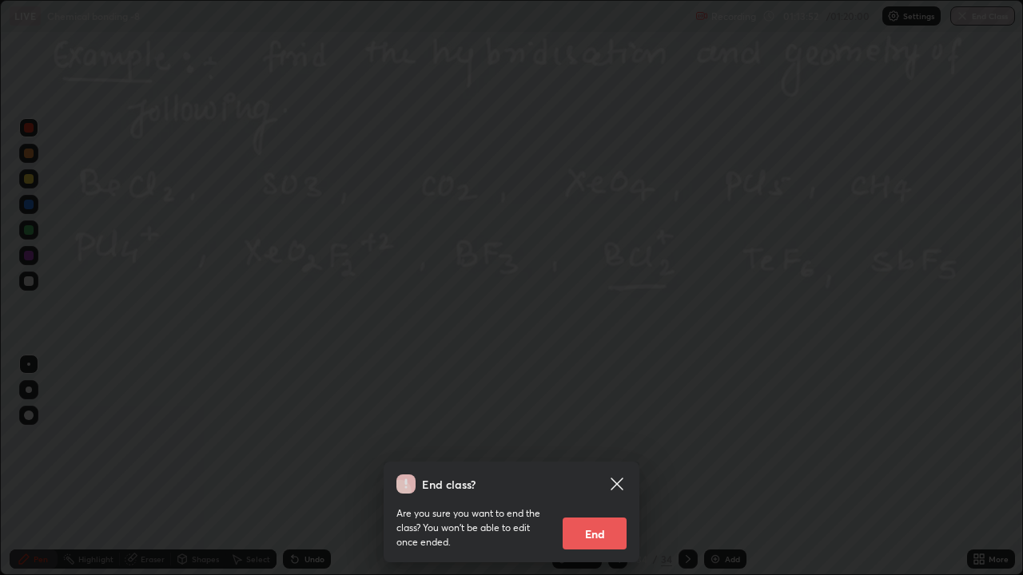
click at [611, 440] on button "End" at bounding box center [595, 534] width 64 height 32
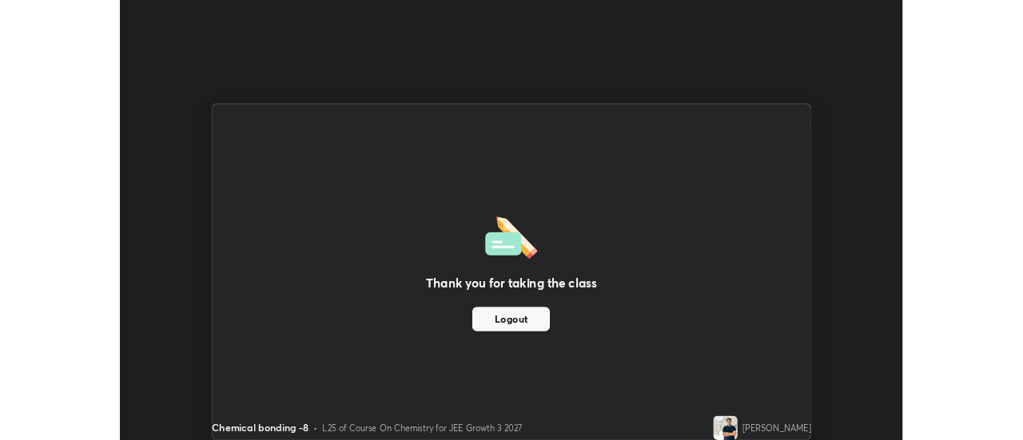
scroll to position [79476, 78894]
